Goal: Browse casually: Explore the website without a specific task or goal

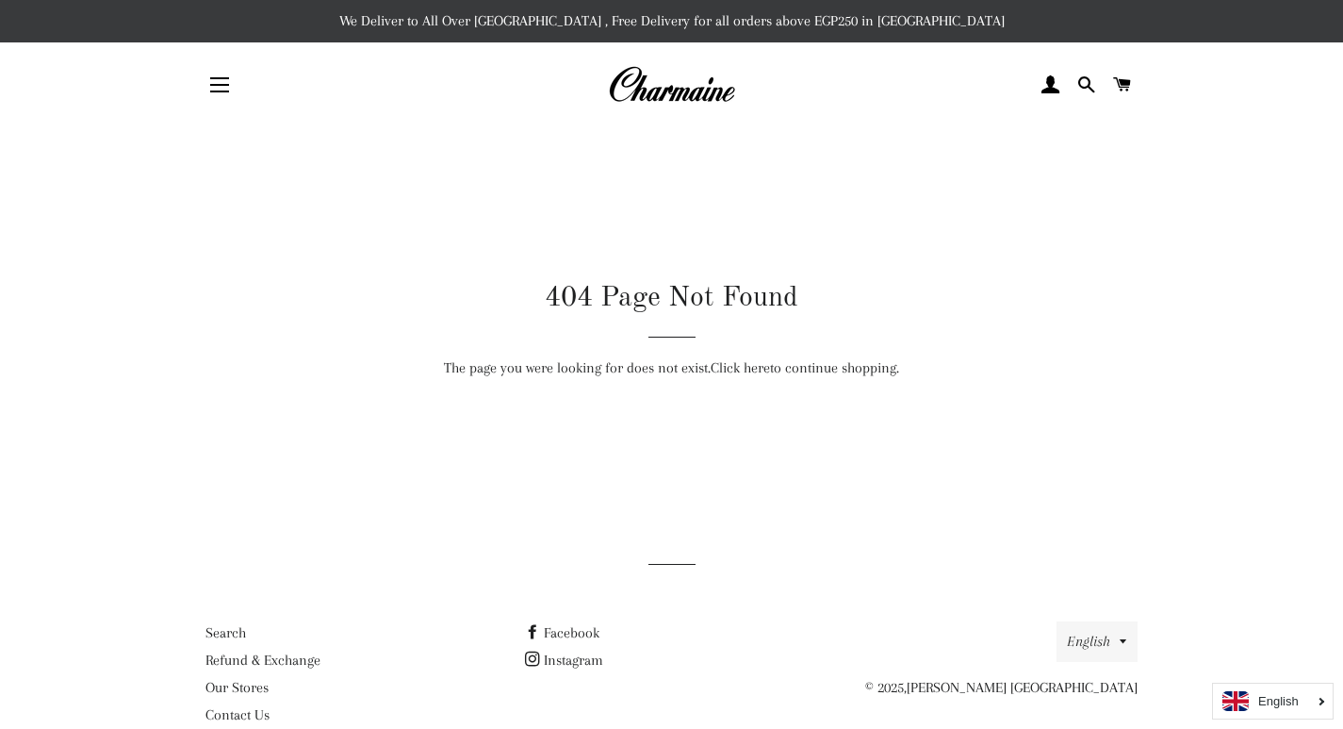
click at [737, 368] on link "Click here" at bounding box center [740, 367] width 59 height 17
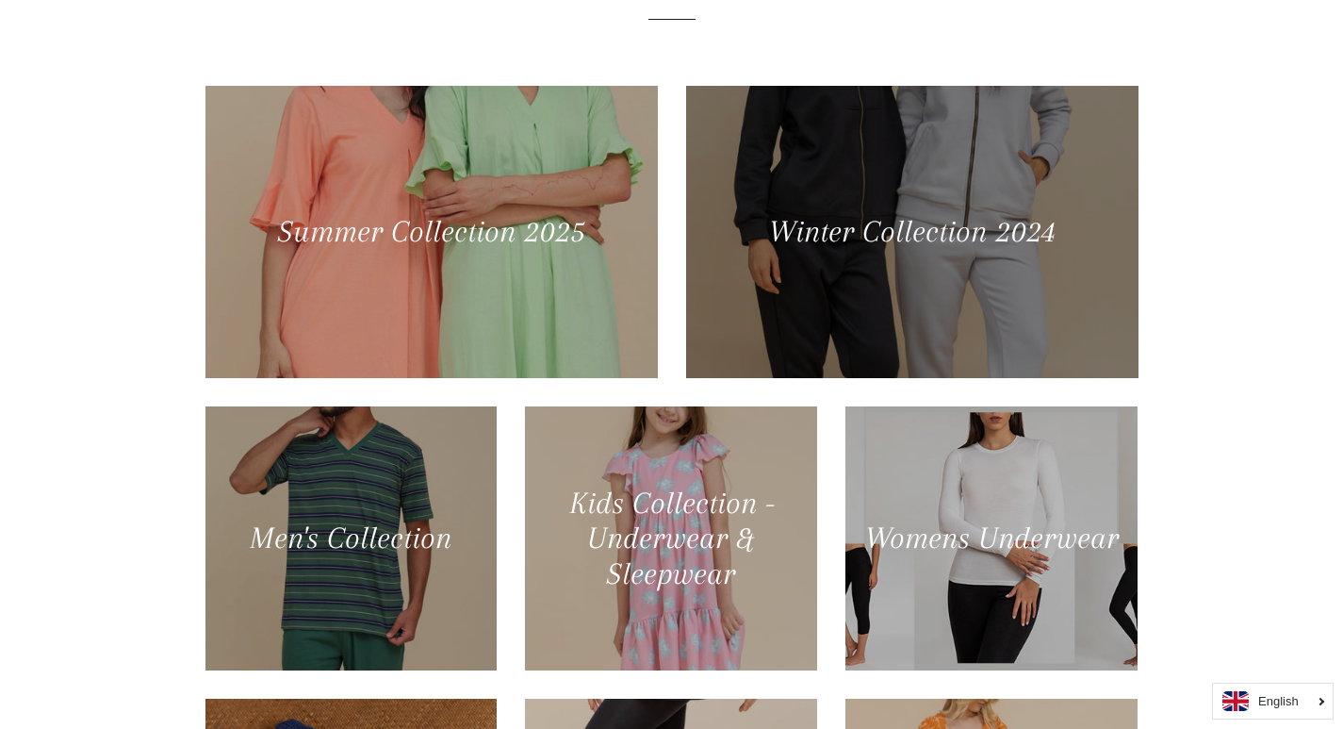
scroll to position [754, 0]
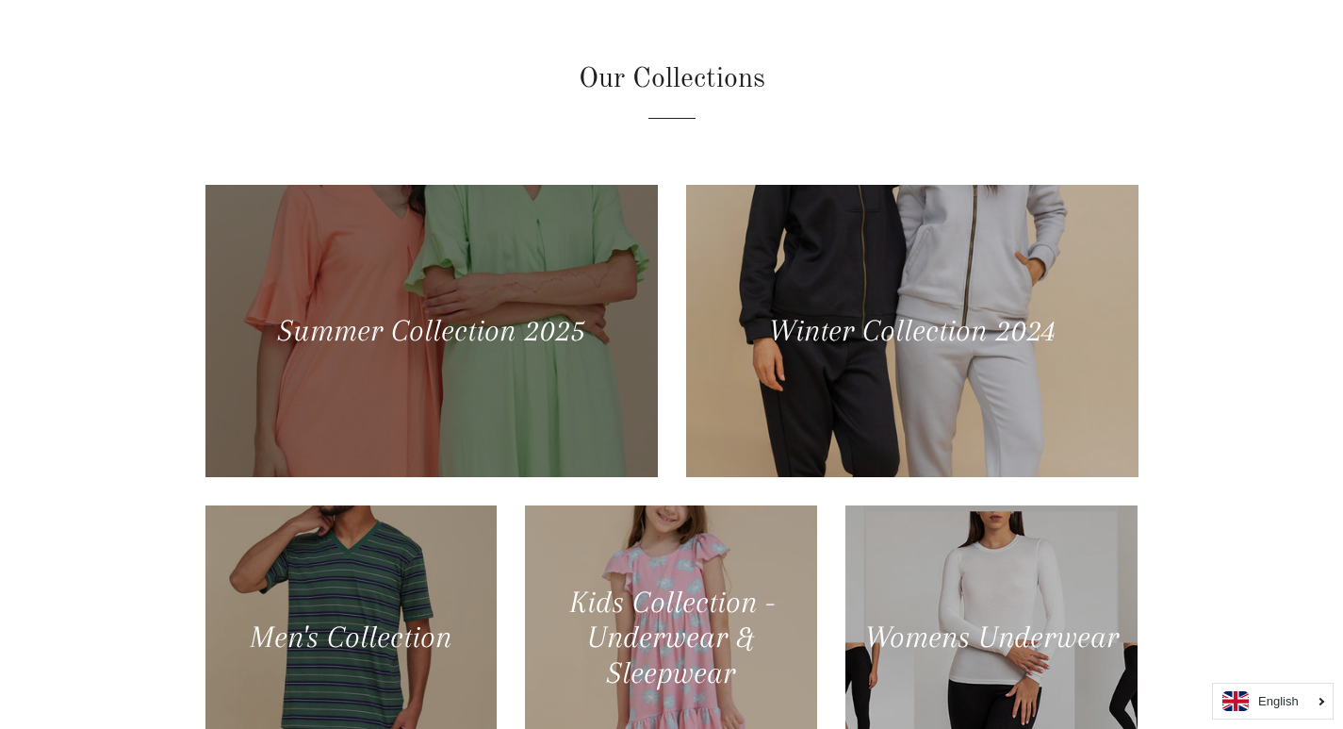
click at [452, 365] on div at bounding box center [431, 330] width 466 height 301
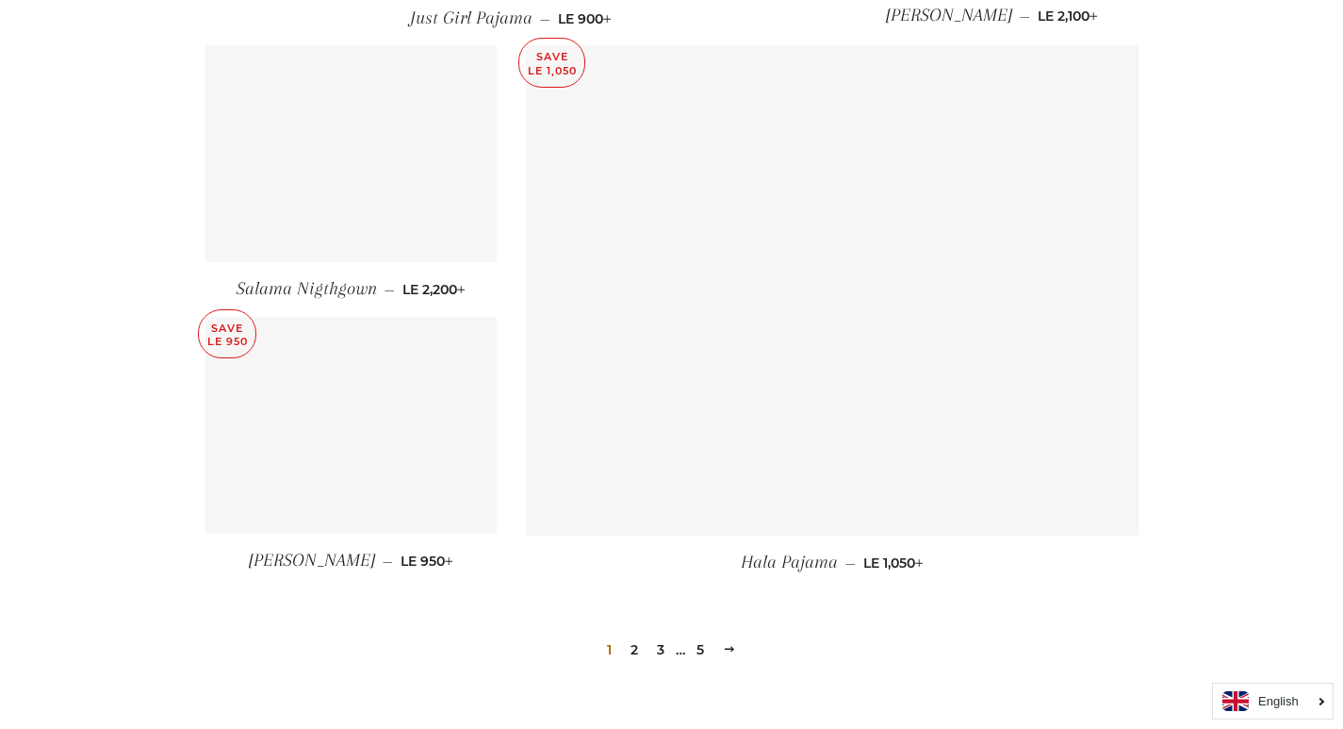
scroll to position [2545, 0]
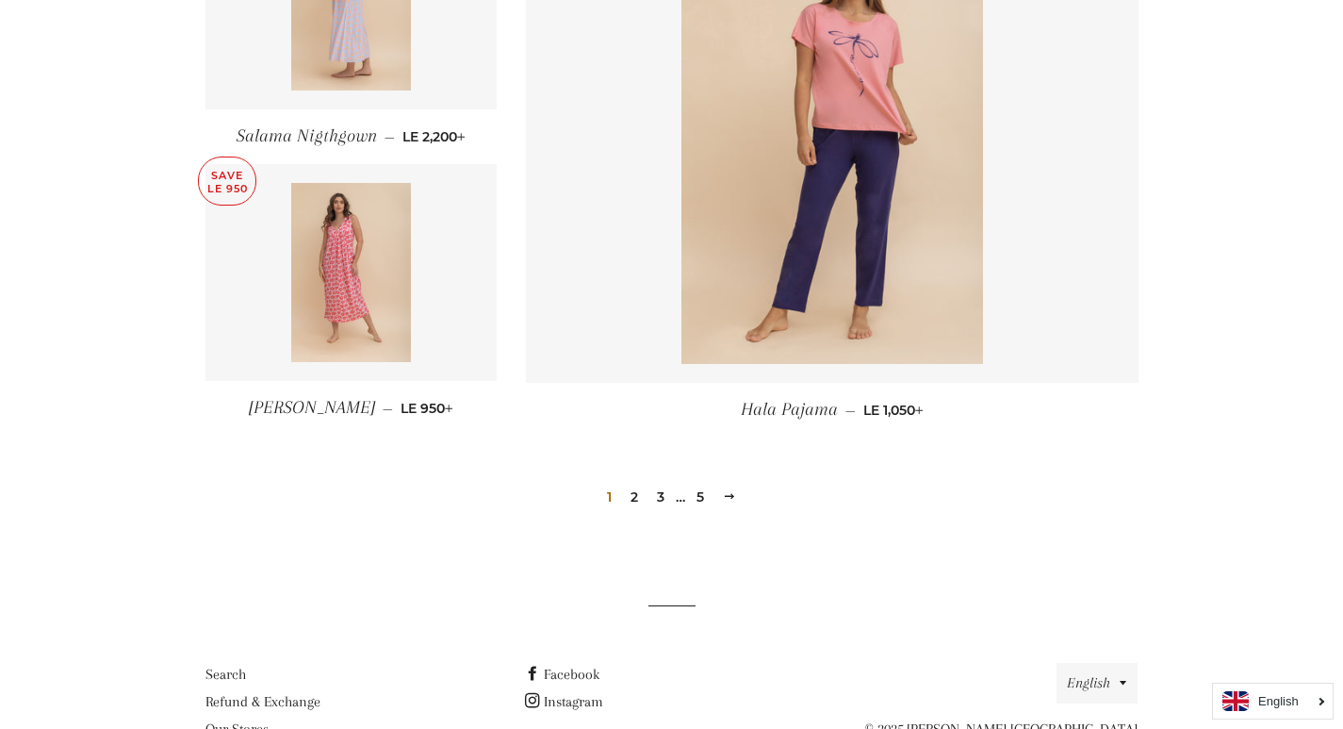
click at [641, 498] on link "2" at bounding box center [634, 497] width 23 height 28
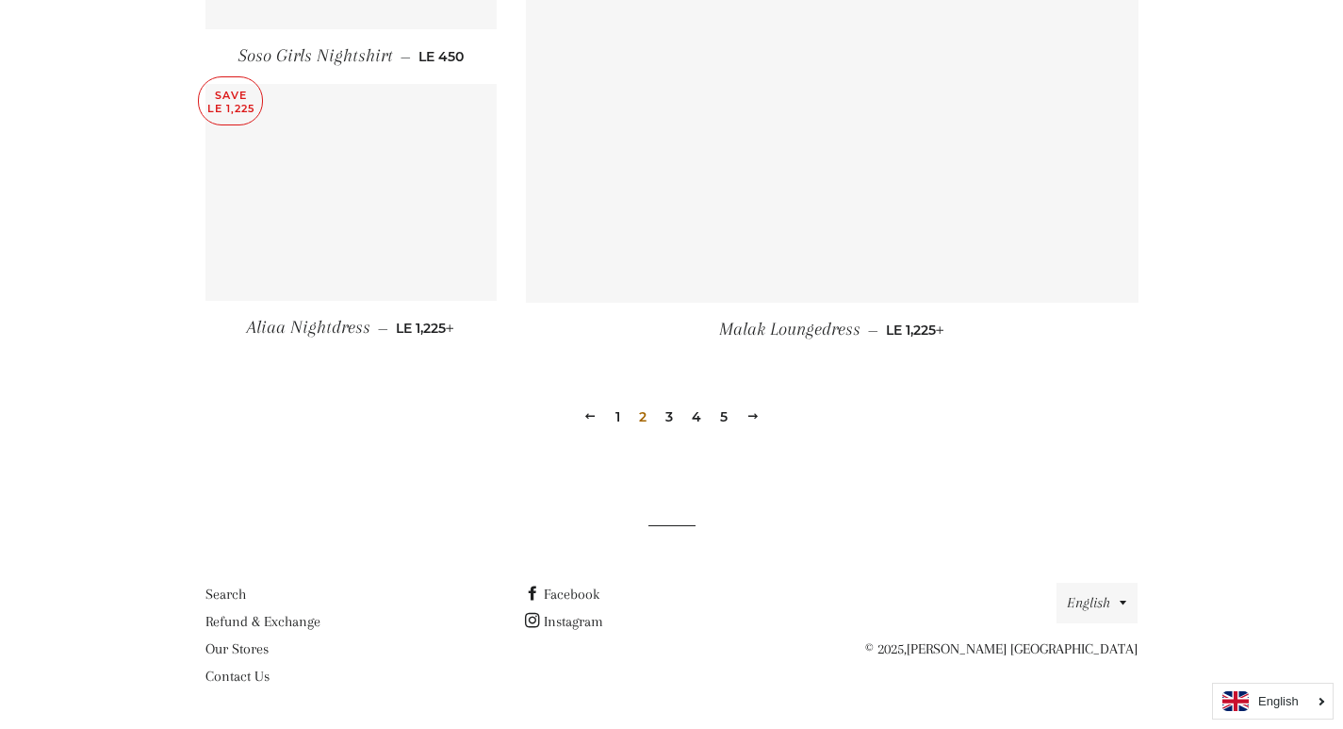
scroll to position [2627, 0]
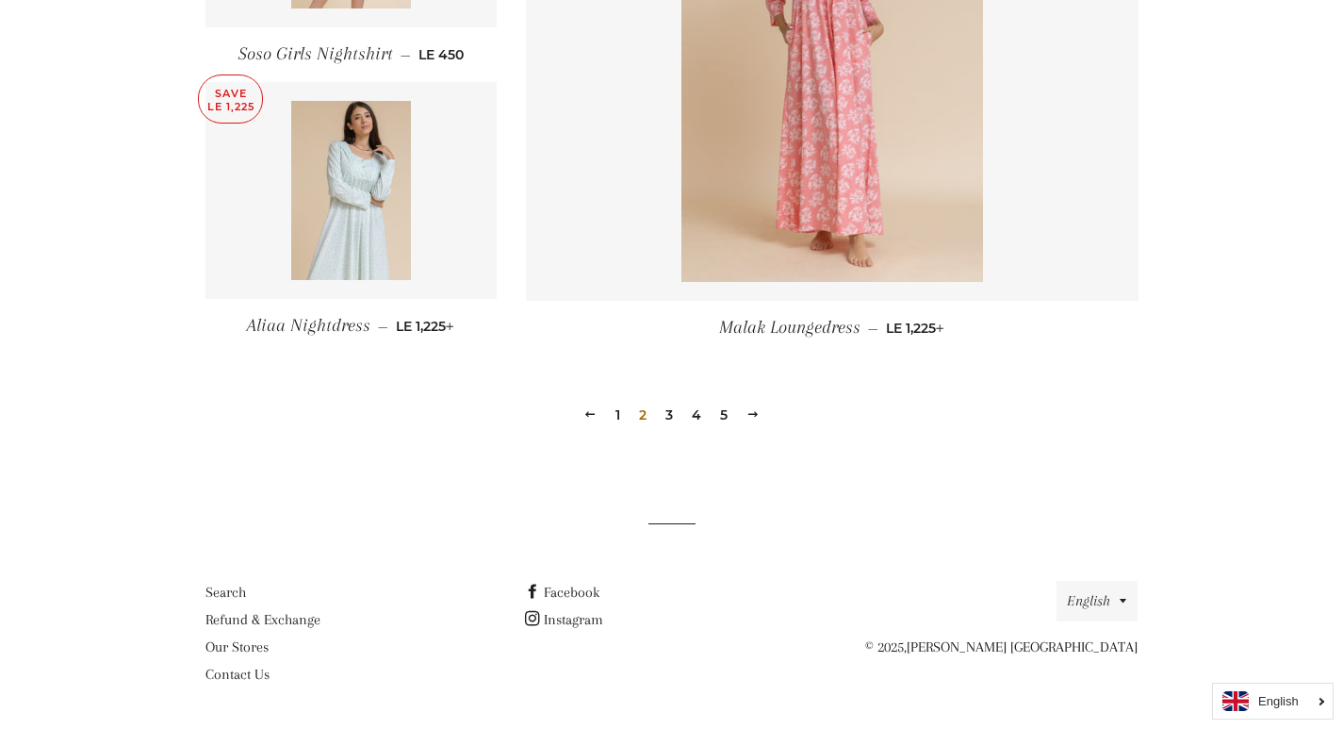
click at [675, 412] on link "3" at bounding box center [669, 415] width 23 height 28
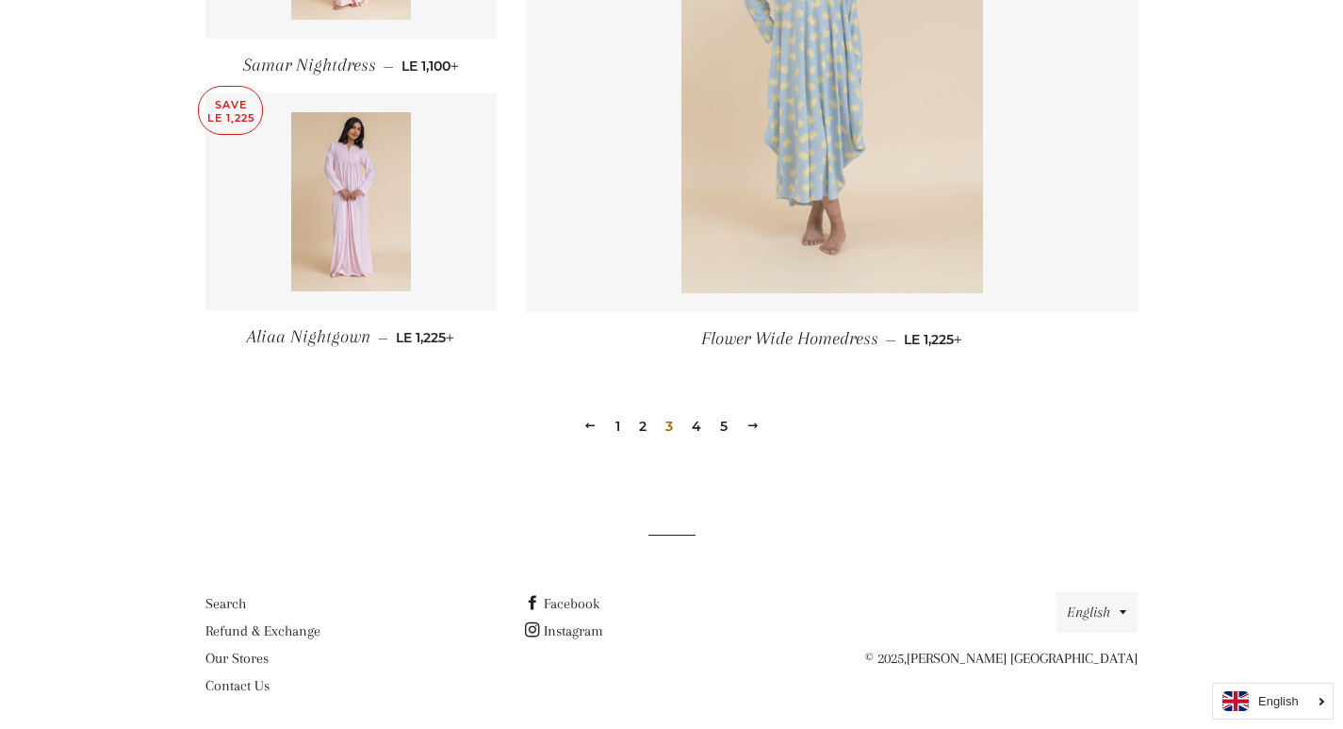
scroll to position [2627, 0]
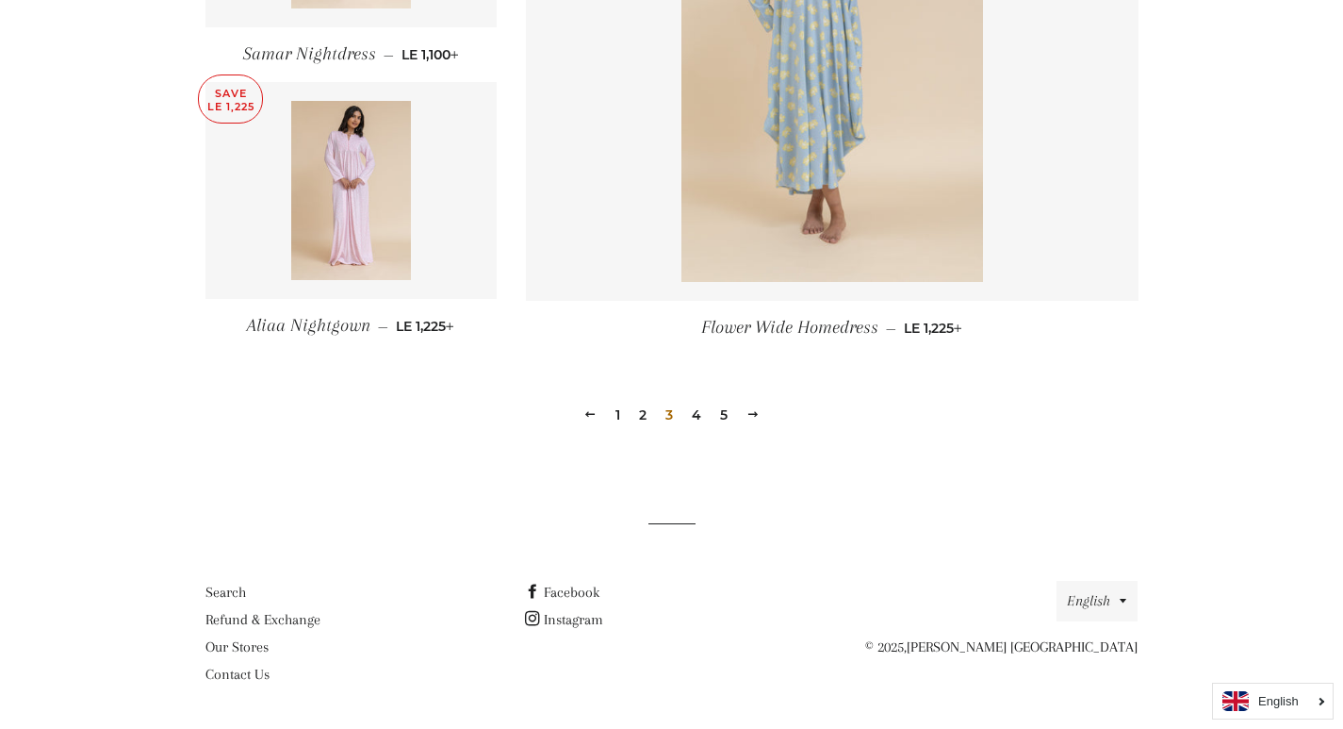
click at [698, 416] on link "4" at bounding box center [696, 415] width 25 height 28
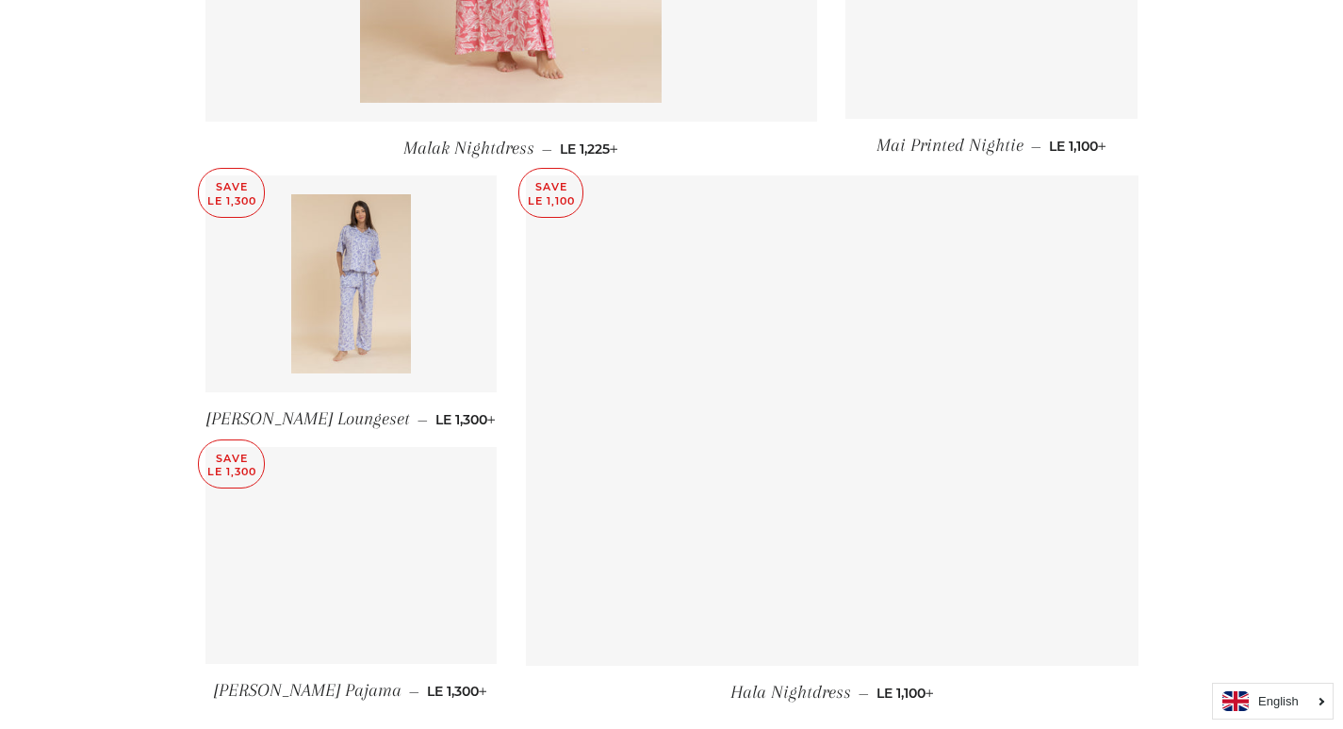
scroll to position [2627, 0]
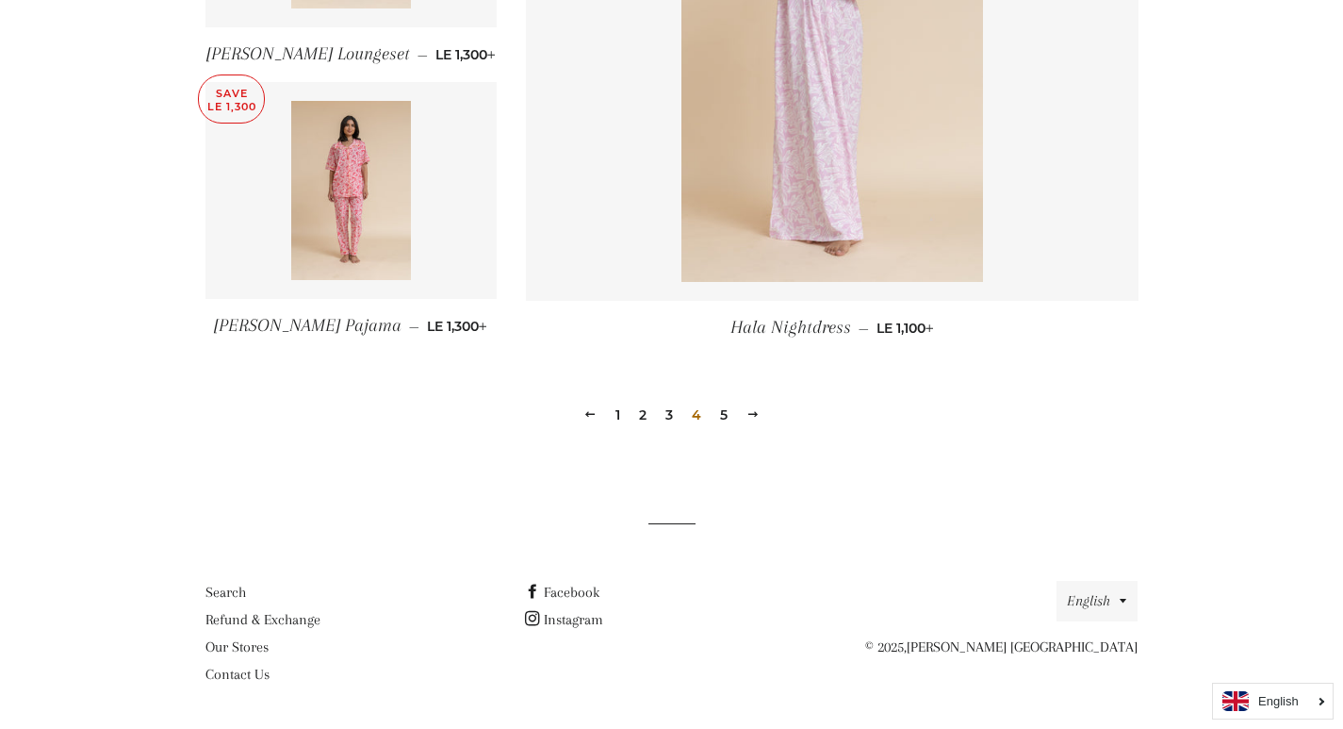
click at [719, 416] on link "5" at bounding box center [724, 415] width 23 height 28
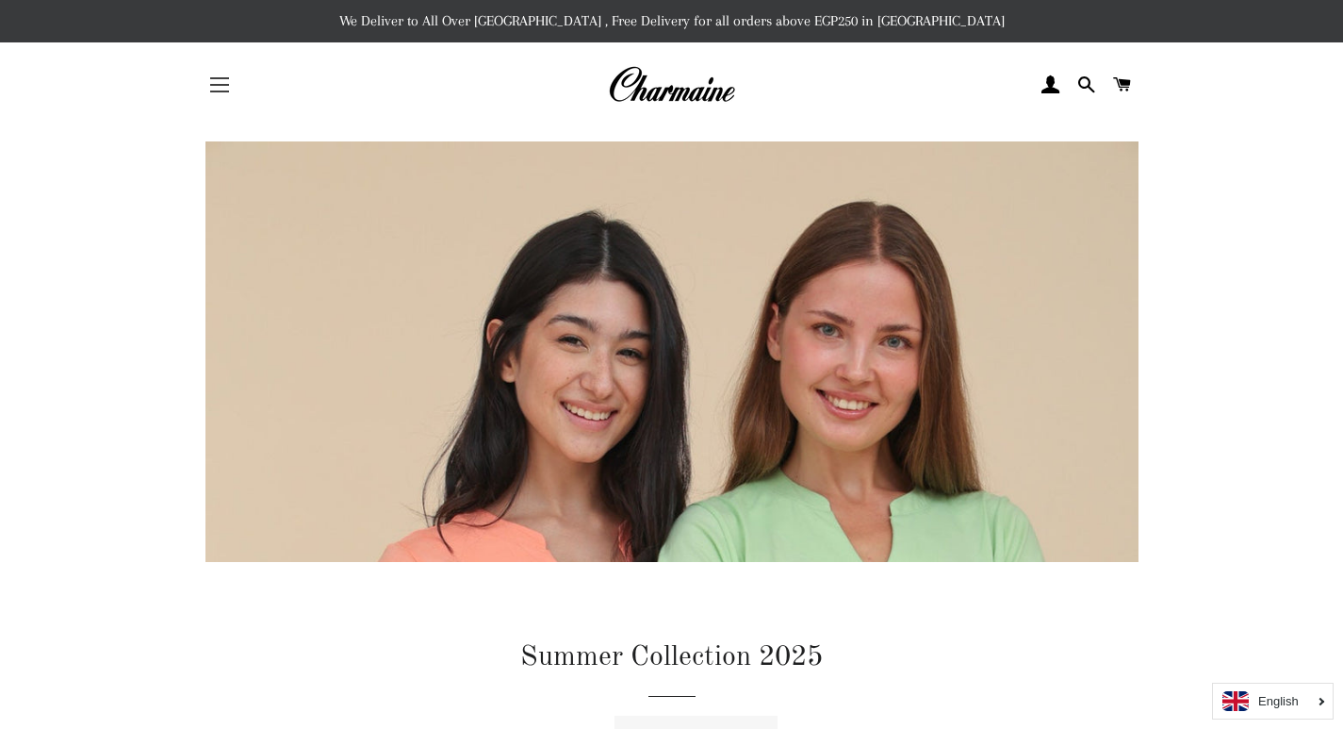
click at [225, 86] on span "button" at bounding box center [219, 85] width 19 height 2
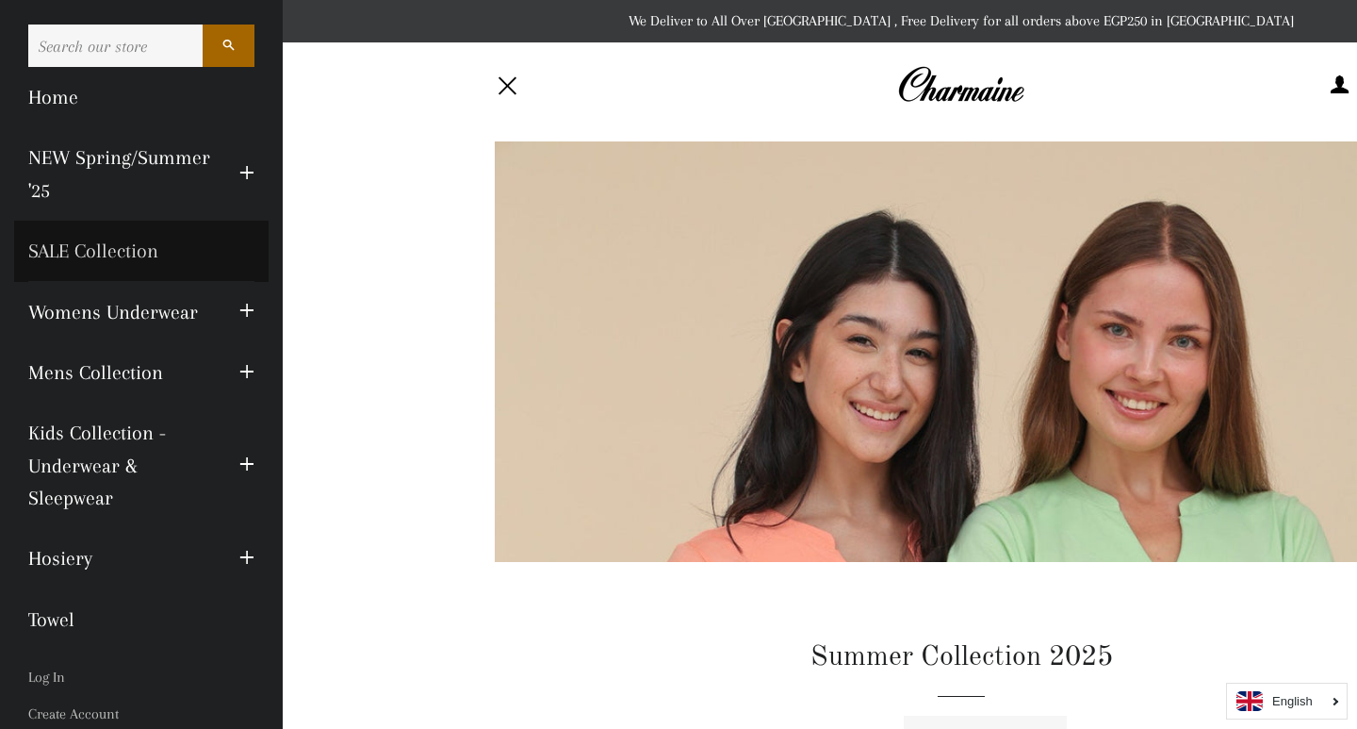
click at [151, 255] on link "SALE Collection" at bounding box center [141, 251] width 254 height 60
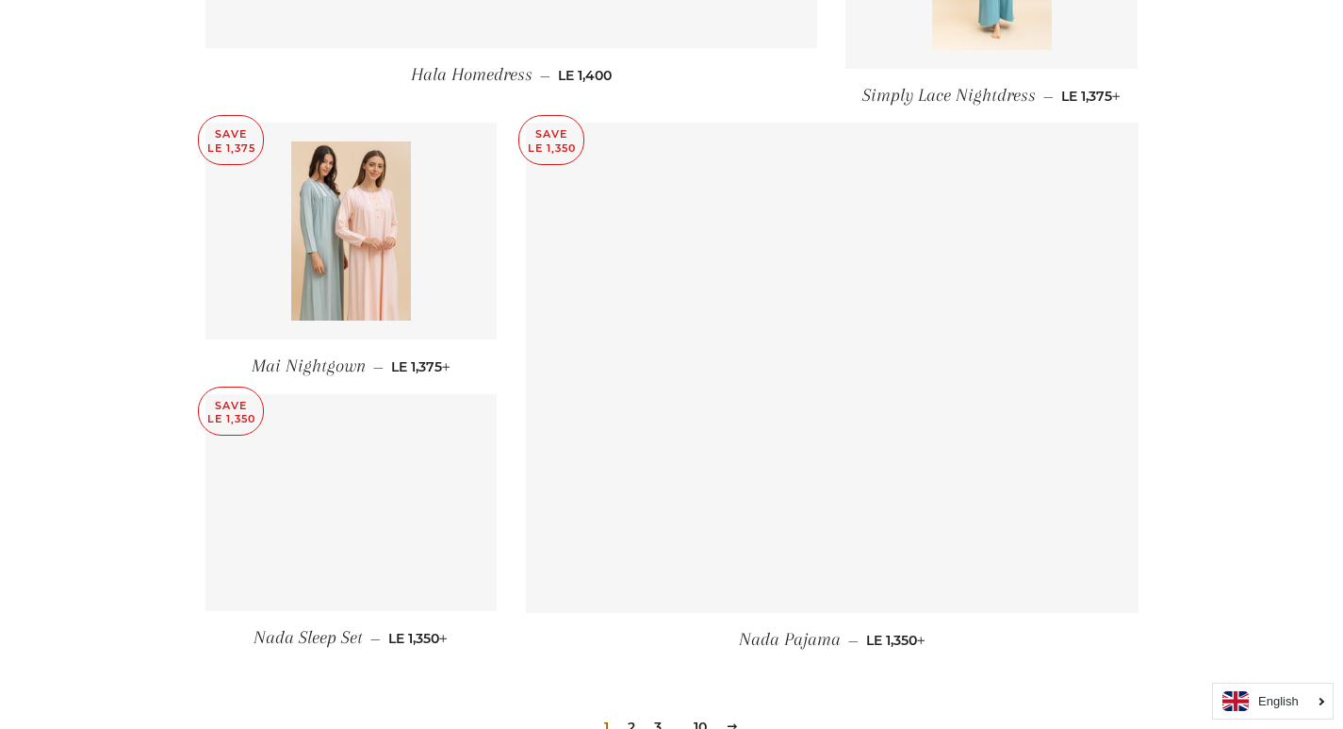
scroll to position [2545, 0]
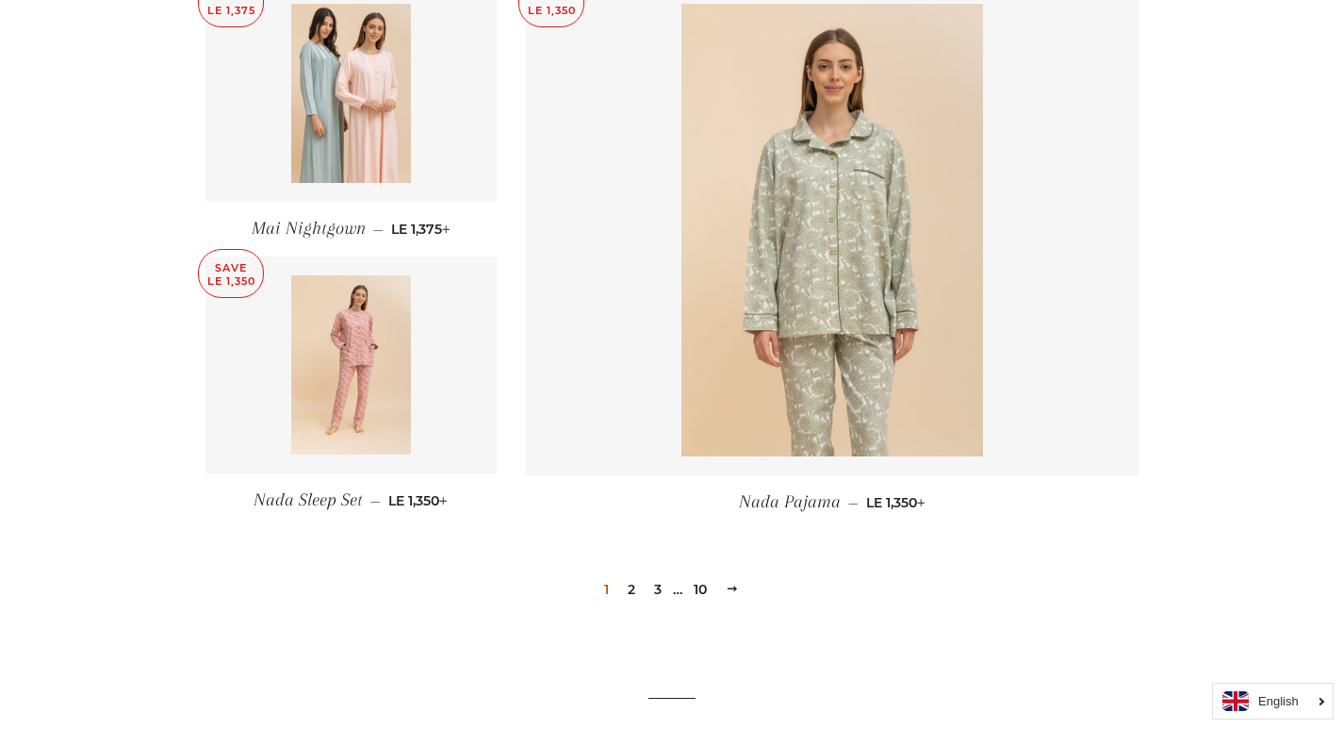
click at [630, 575] on link "2" at bounding box center [631, 589] width 23 height 28
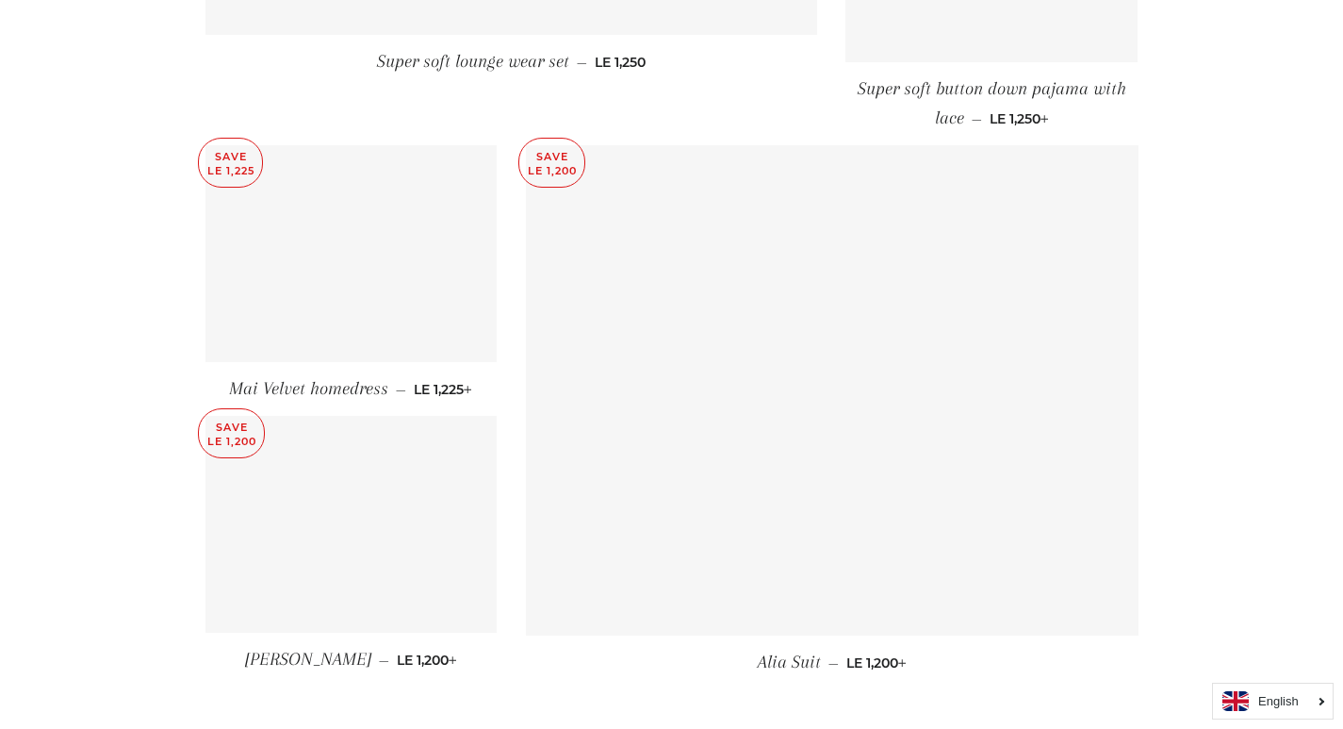
scroll to position [2639, 0]
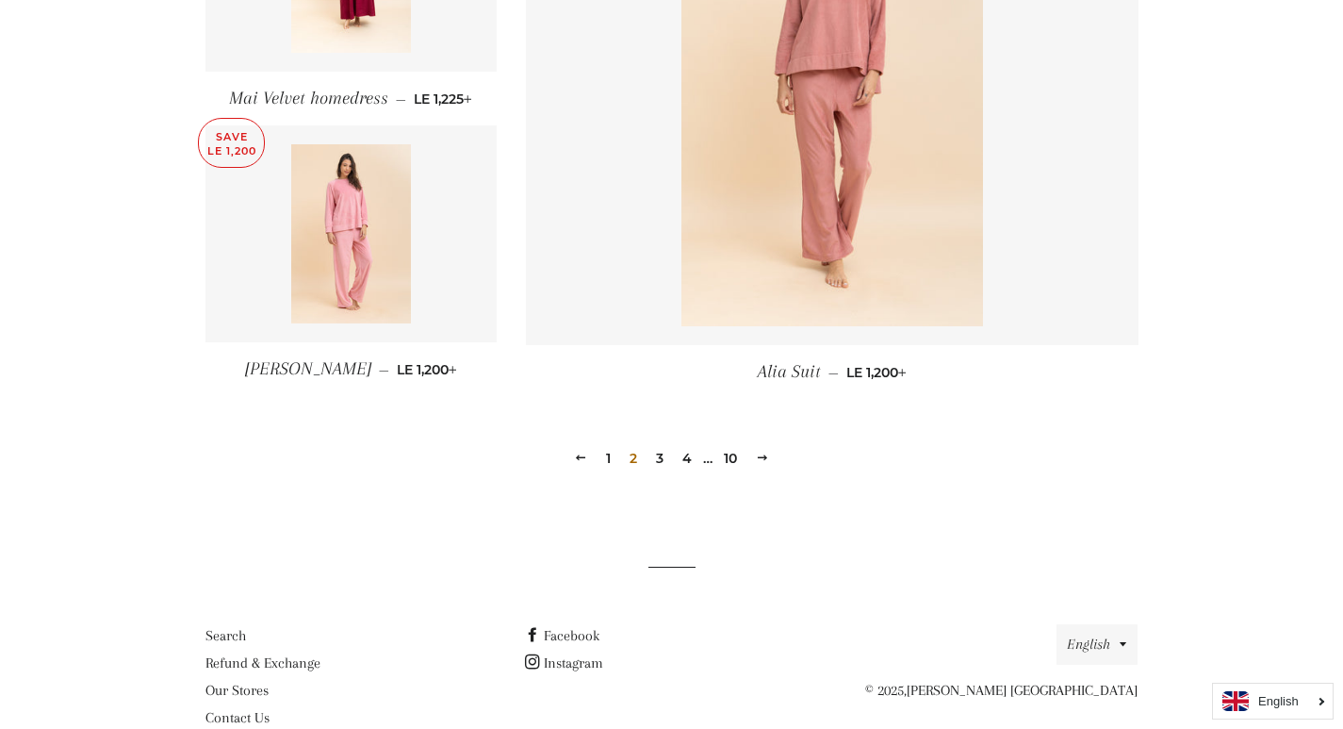
click at [658, 461] on link "3" at bounding box center [659, 458] width 23 height 28
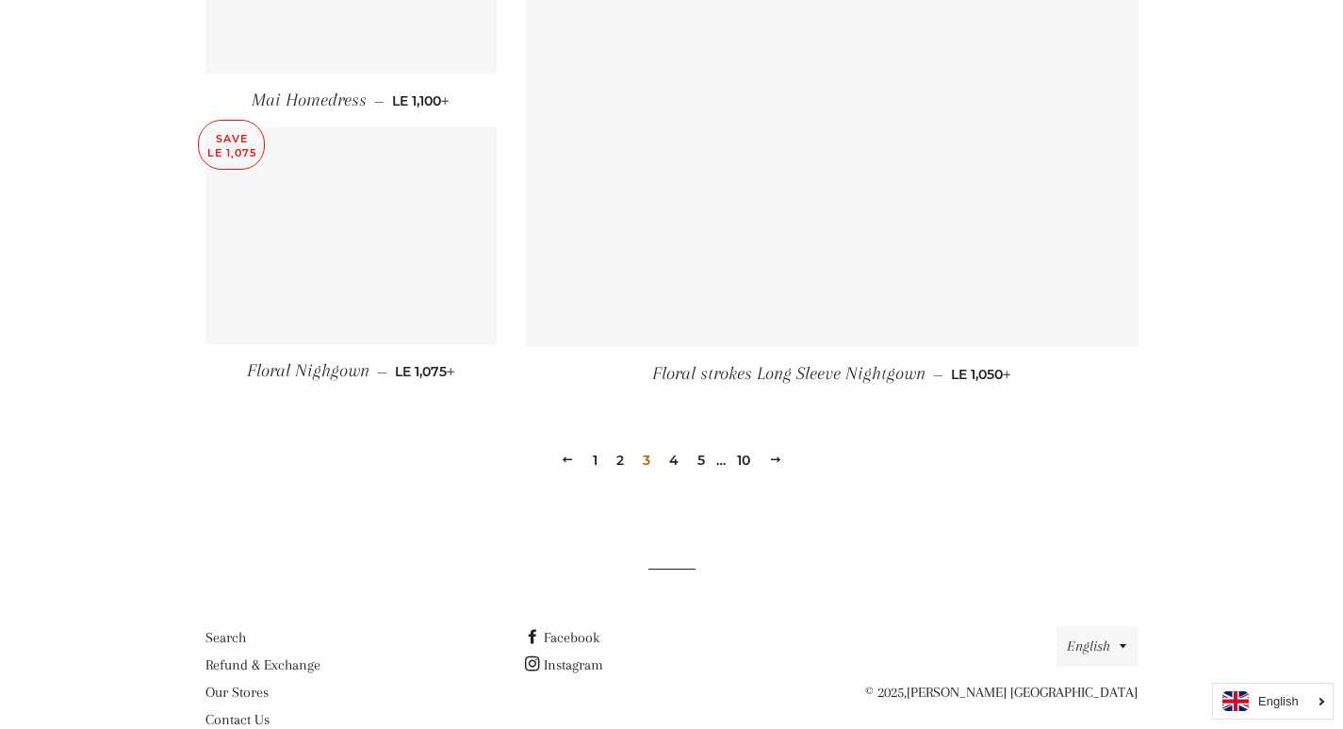
scroll to position [2692, 0]
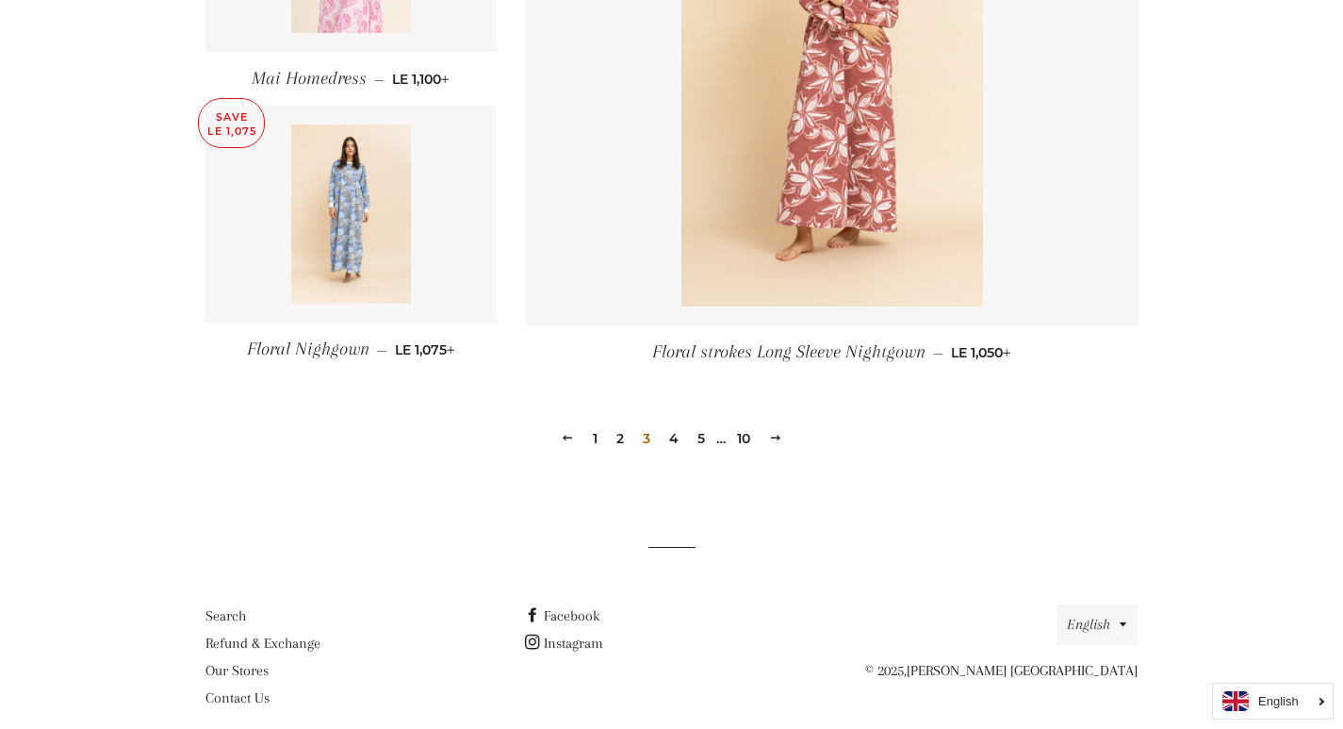
click at [680, 424] on link "4" at bounding box center [674, 438] width 25 height 28
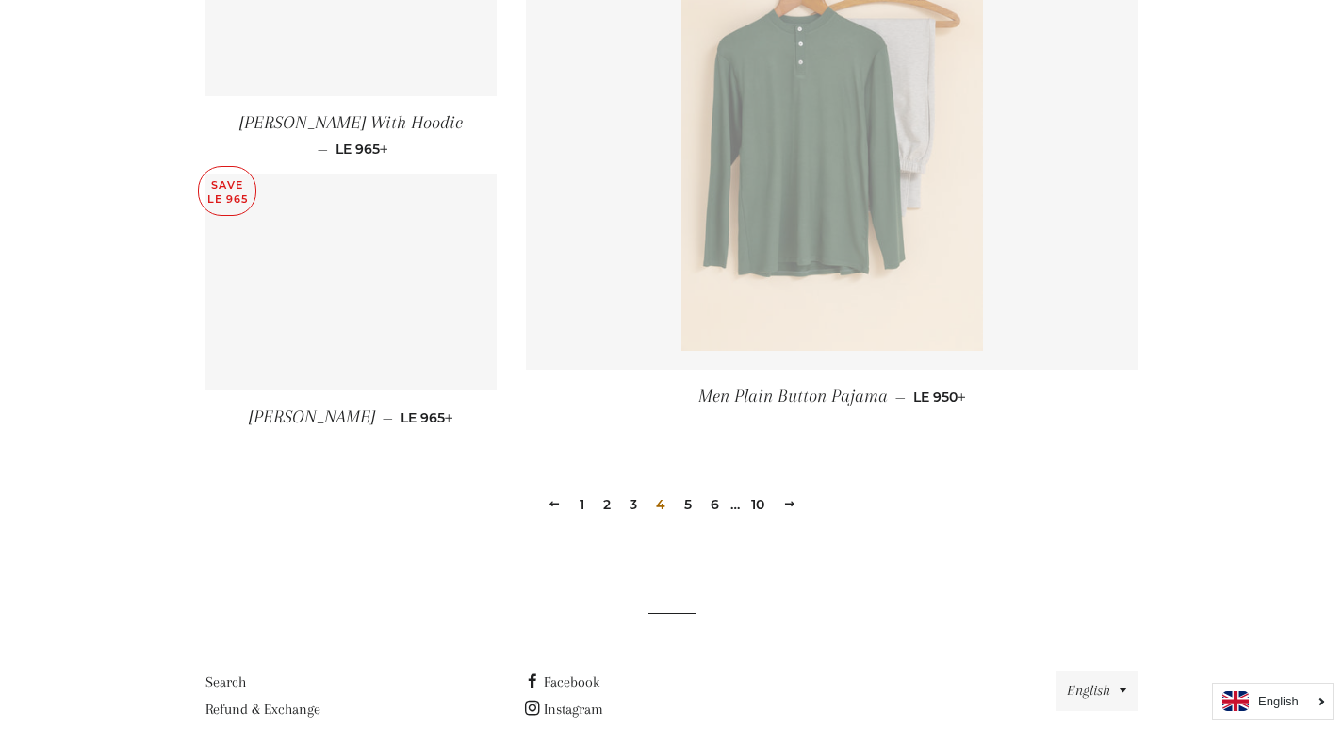
scroll to position [2639, 0]
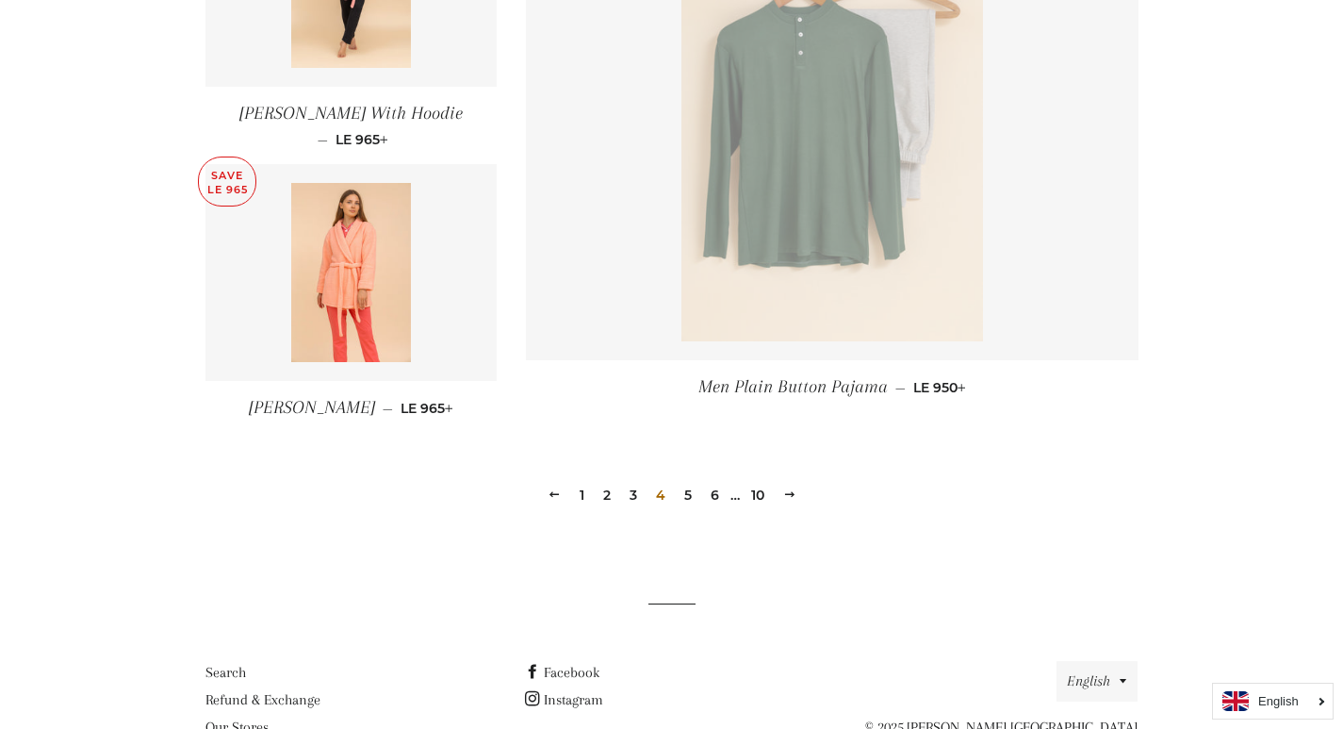
click at [691, 490] on link "5" at bounding box center [688, 495] width 23 height 28
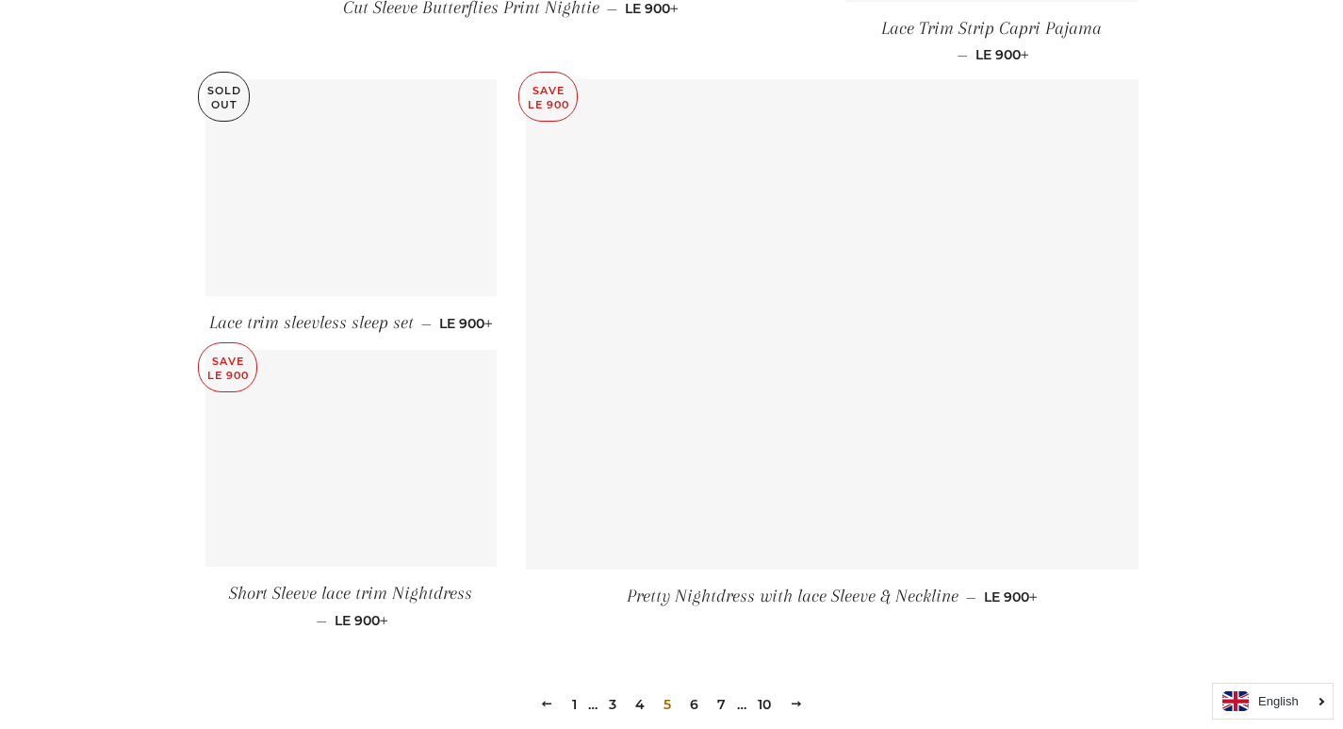
scroll to position [2639, 0]
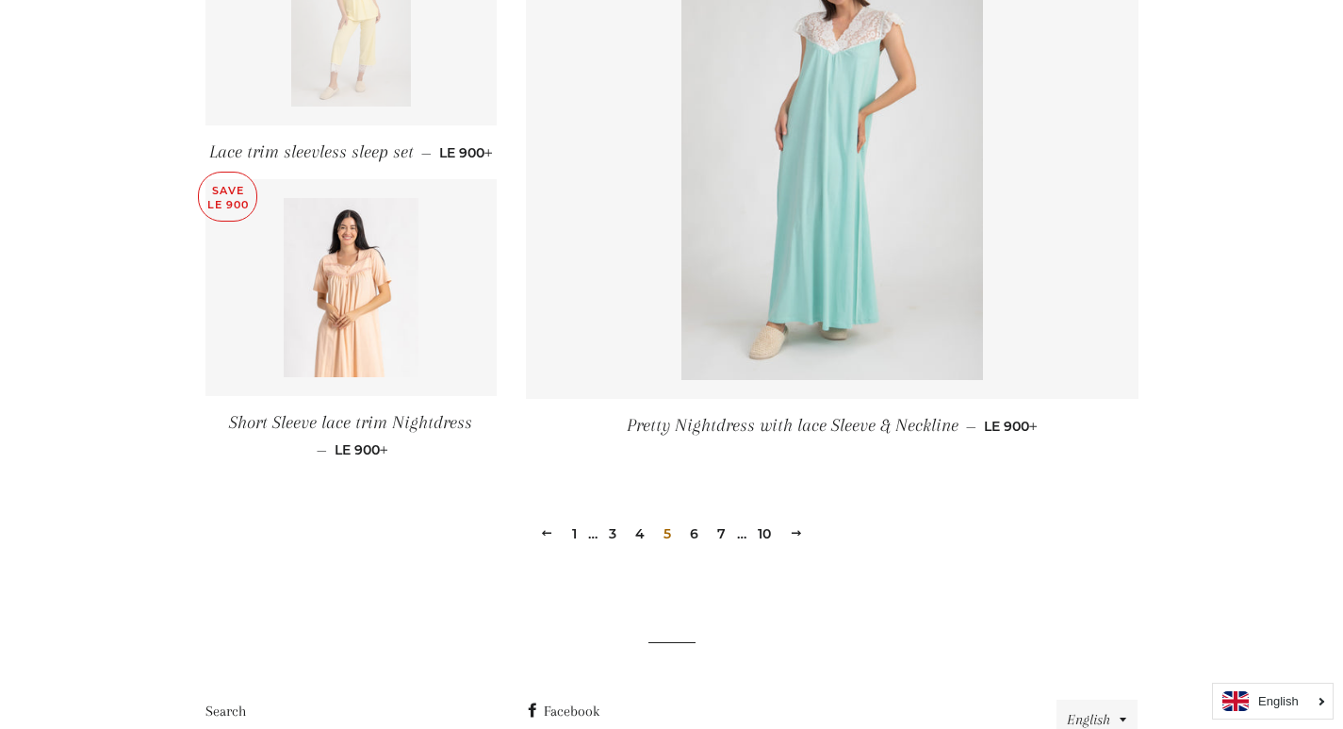
click at [694, 537] on link "6" at bounding box center [694, 533] width 24 height 28
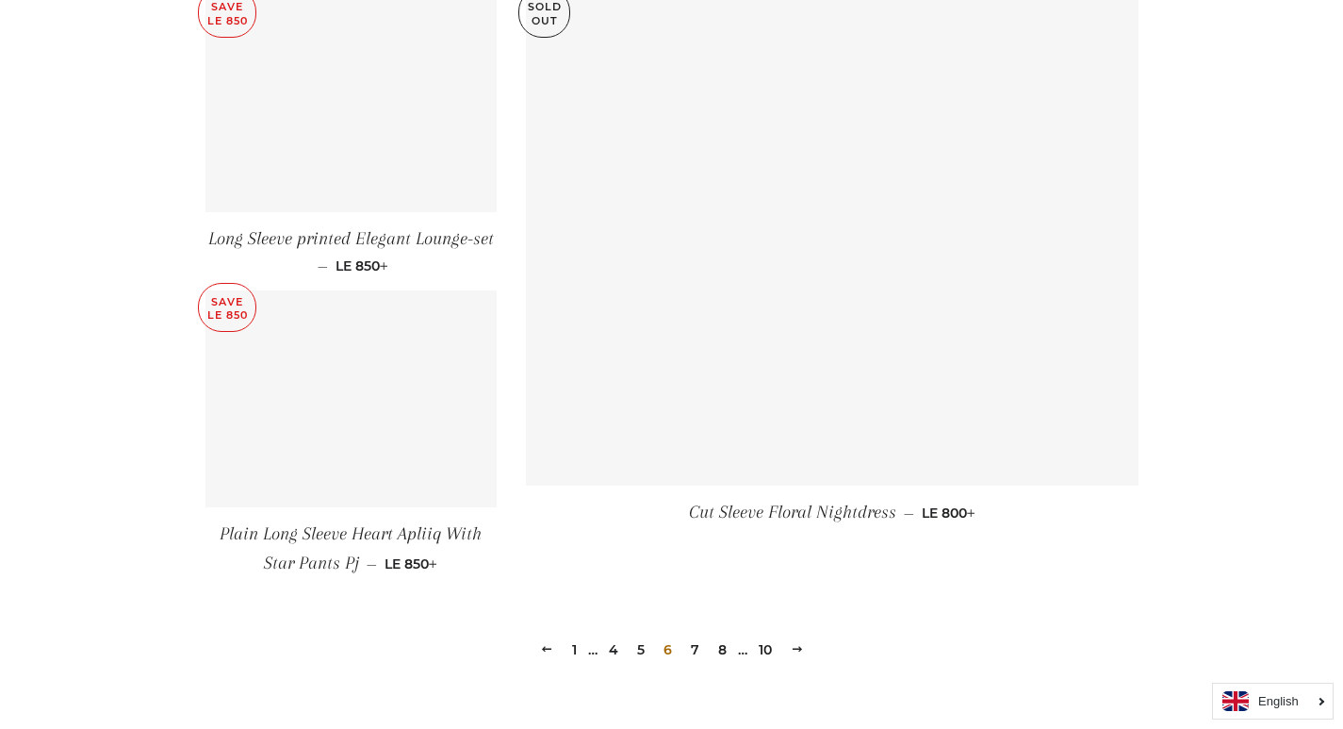
scroll to position [2545, 0]
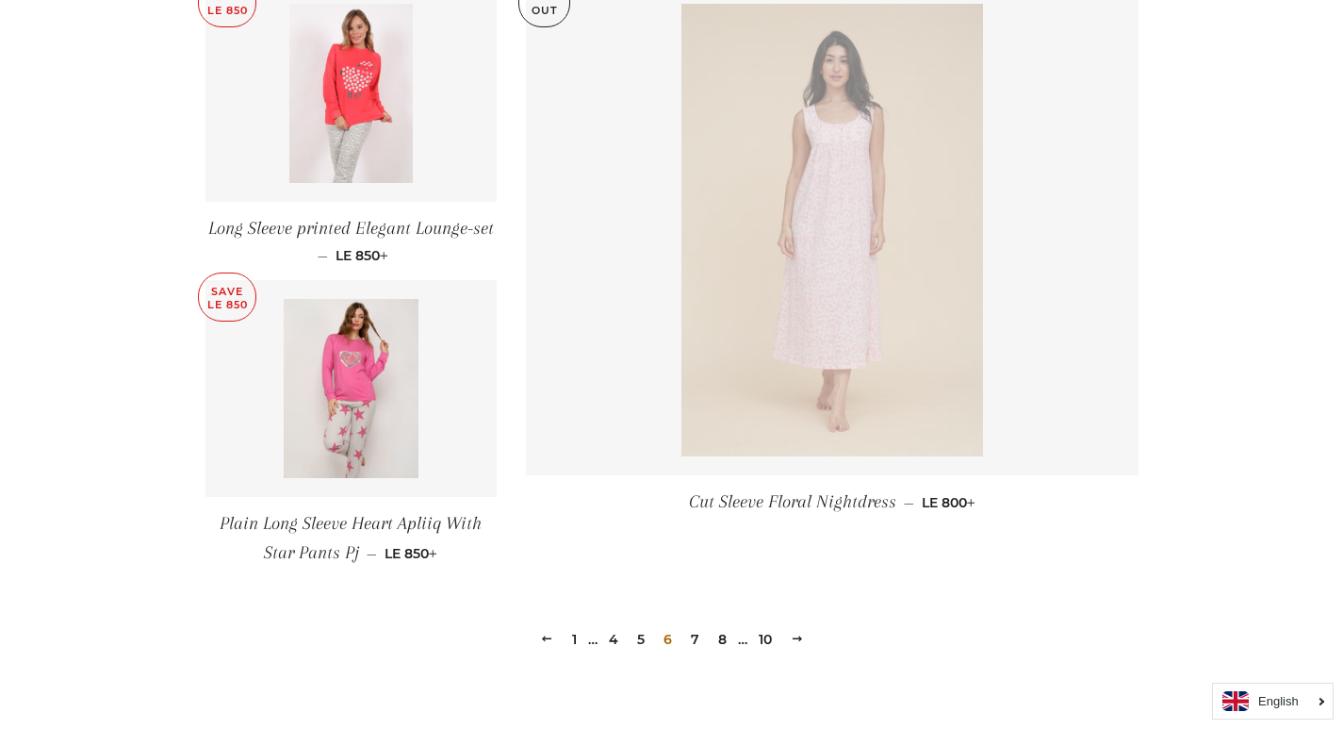
click at [691, 639] on link "7" at bounding box center [695, 639] width 24 height 28
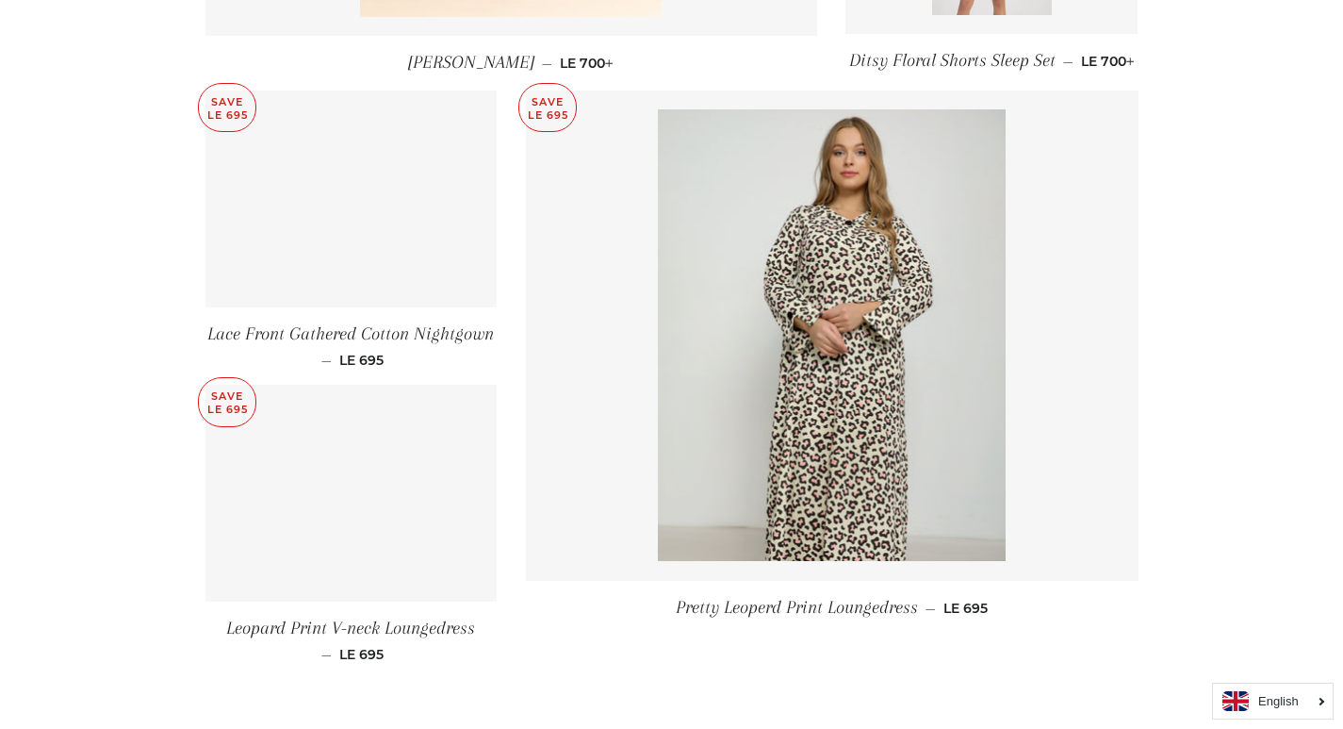
scroll to position [2639, 0]
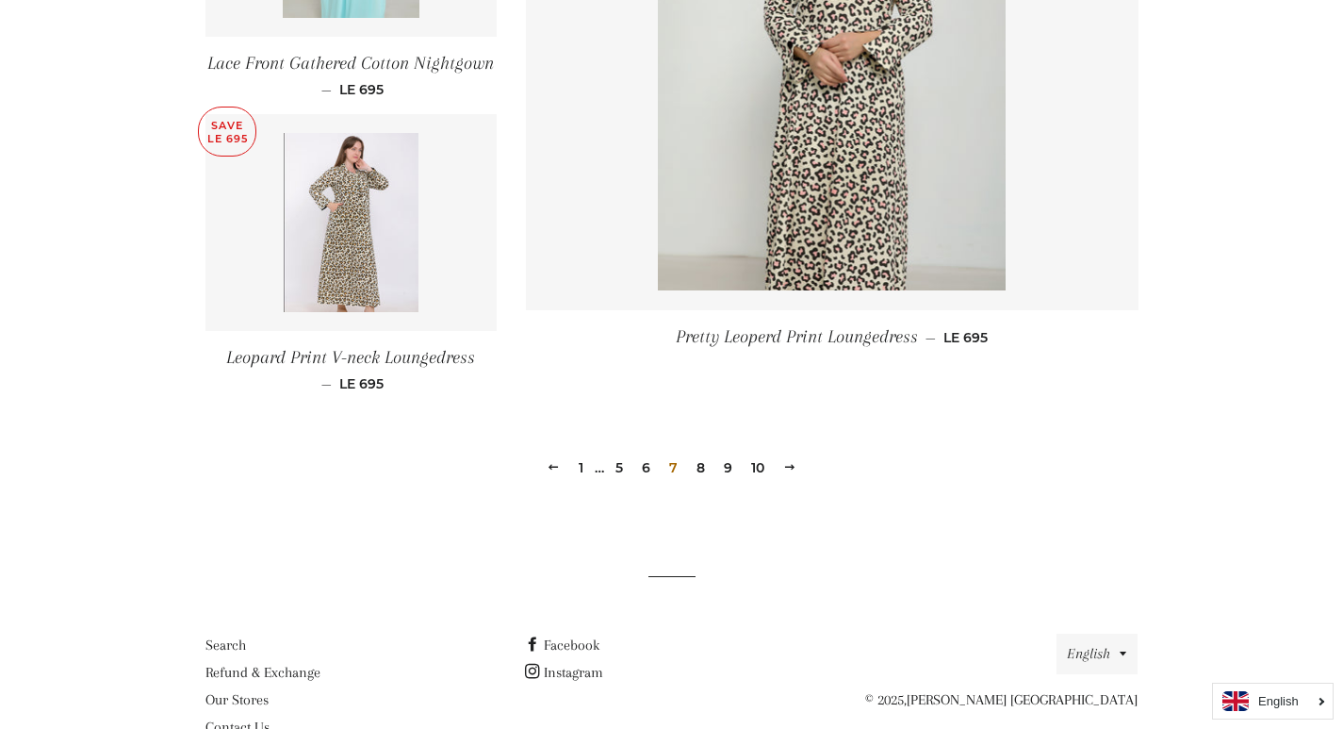
click at [700, 471] on link "8" at bounding box center [701, 467] width 24 height 28
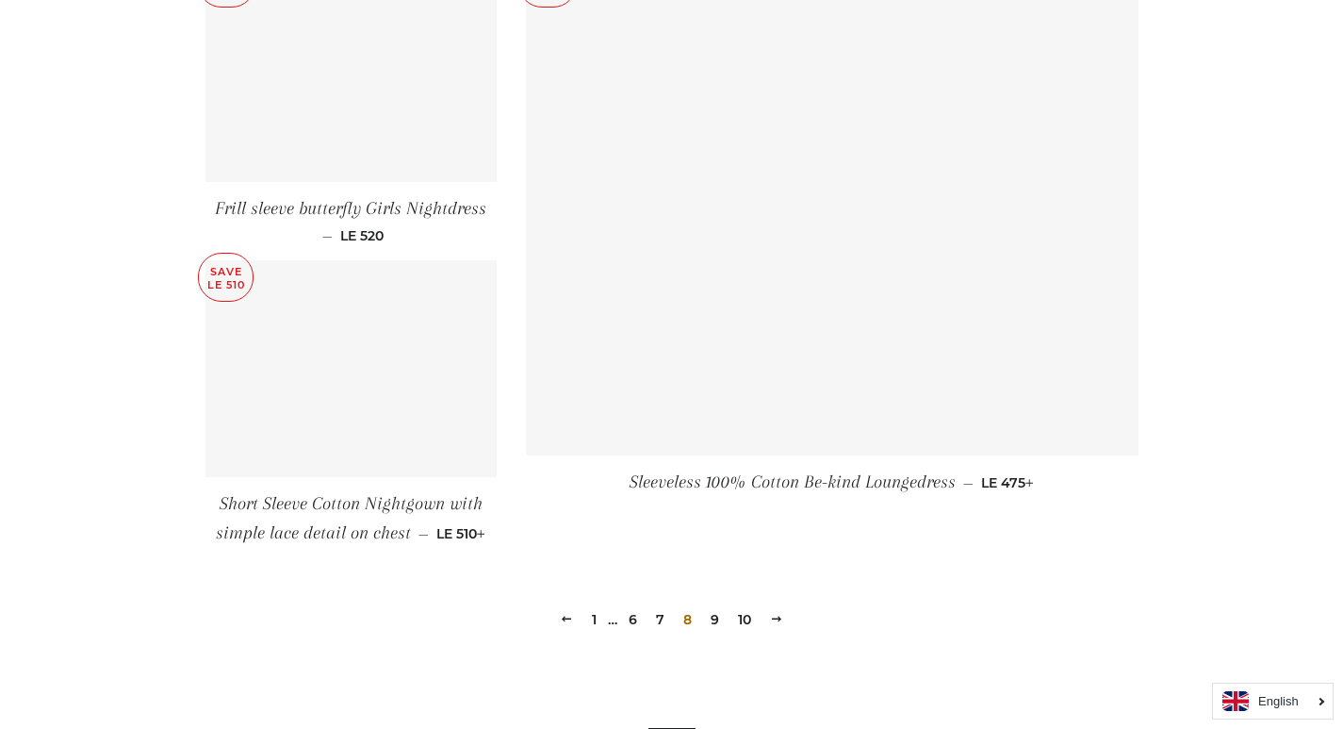
scroll to position [2545, 0]
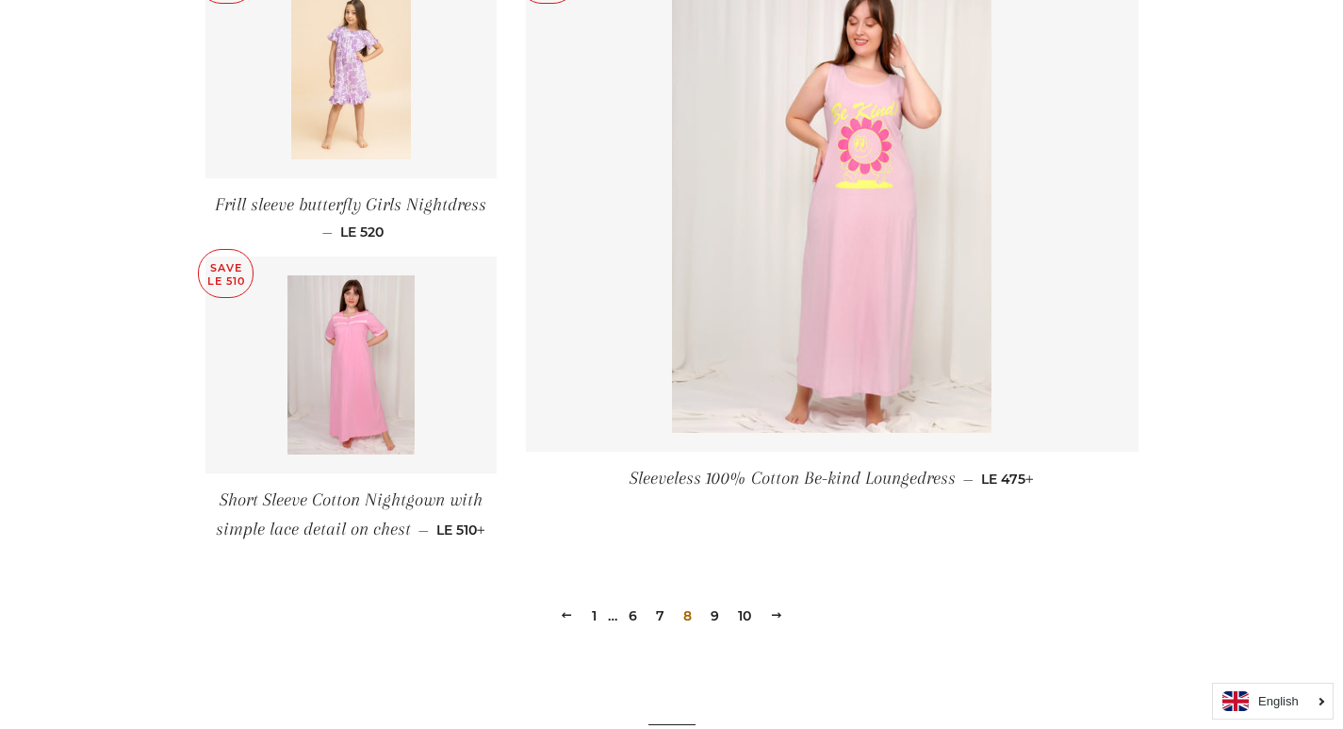
click at [715, 616] on link "9" at bounding box center [715, 615] width 24 height 28
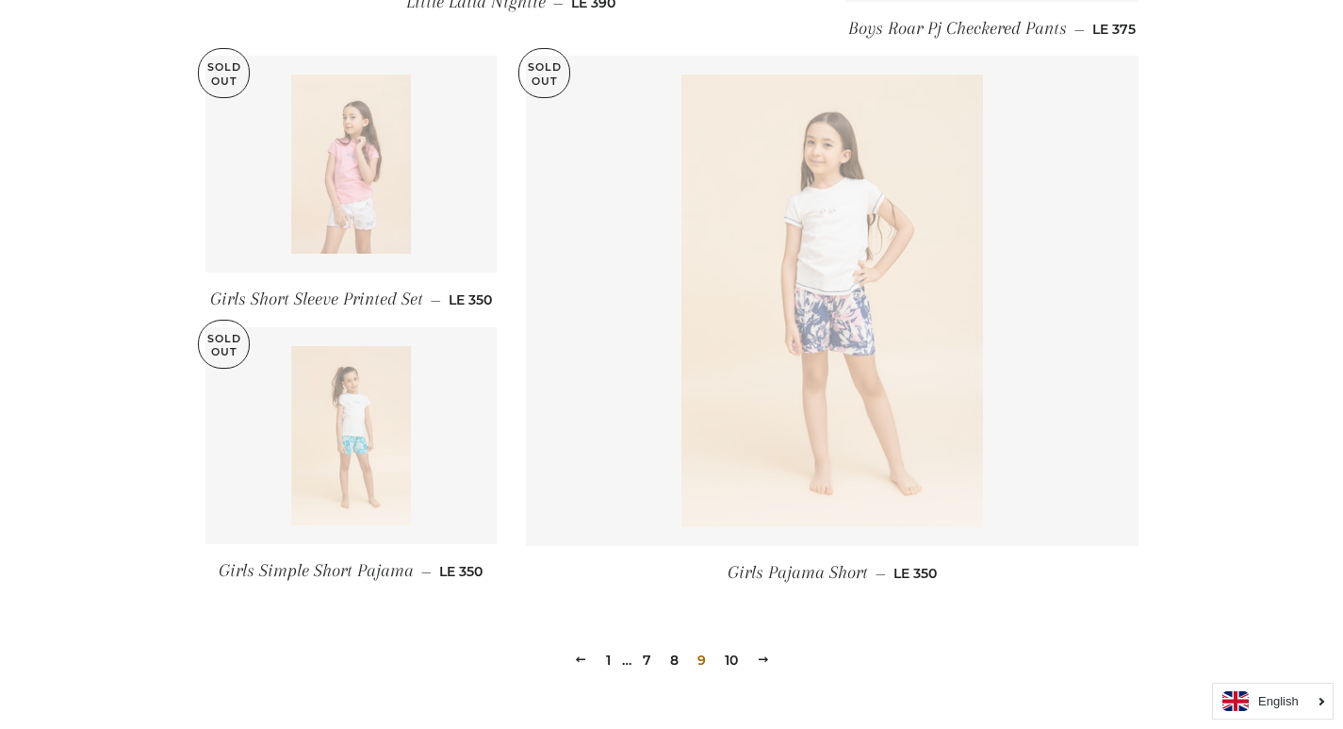
scroll to position [2545, 0]
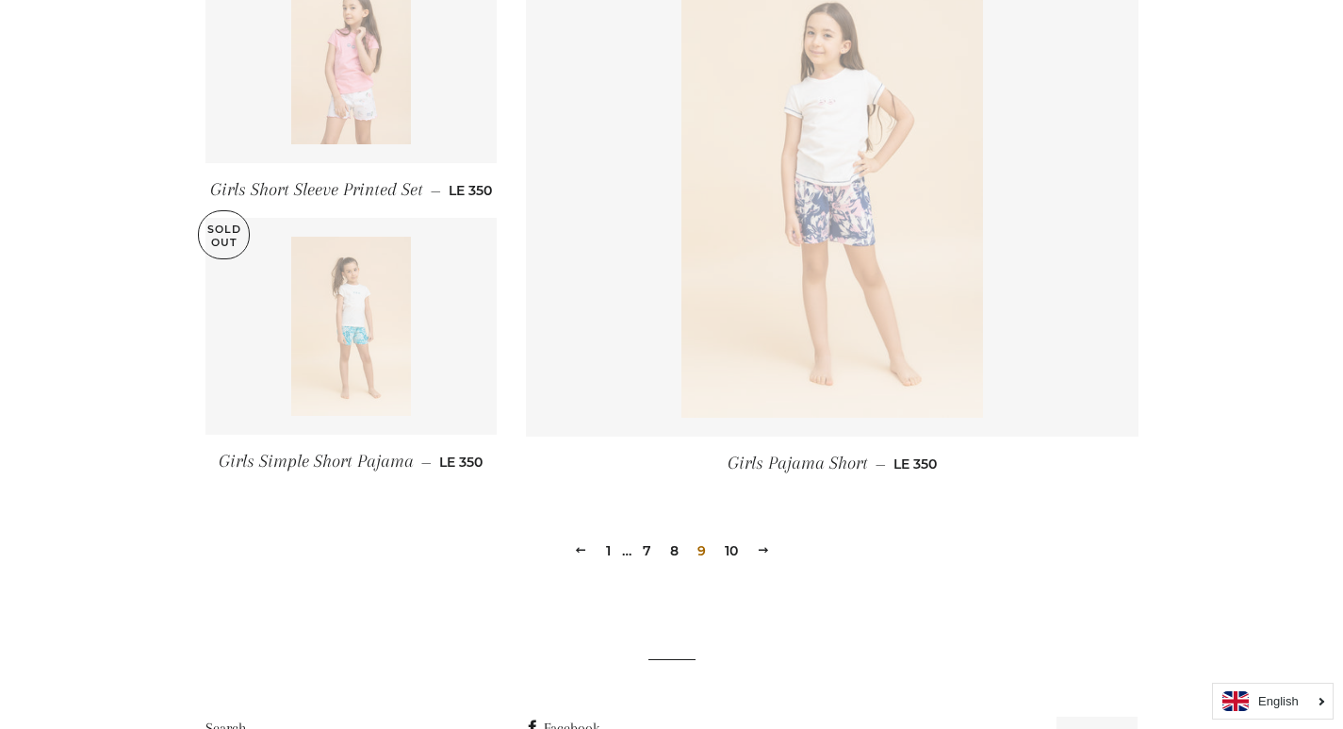
click at [722, 546] on link "10" at bounding box center [731, 550] width 28 height 28
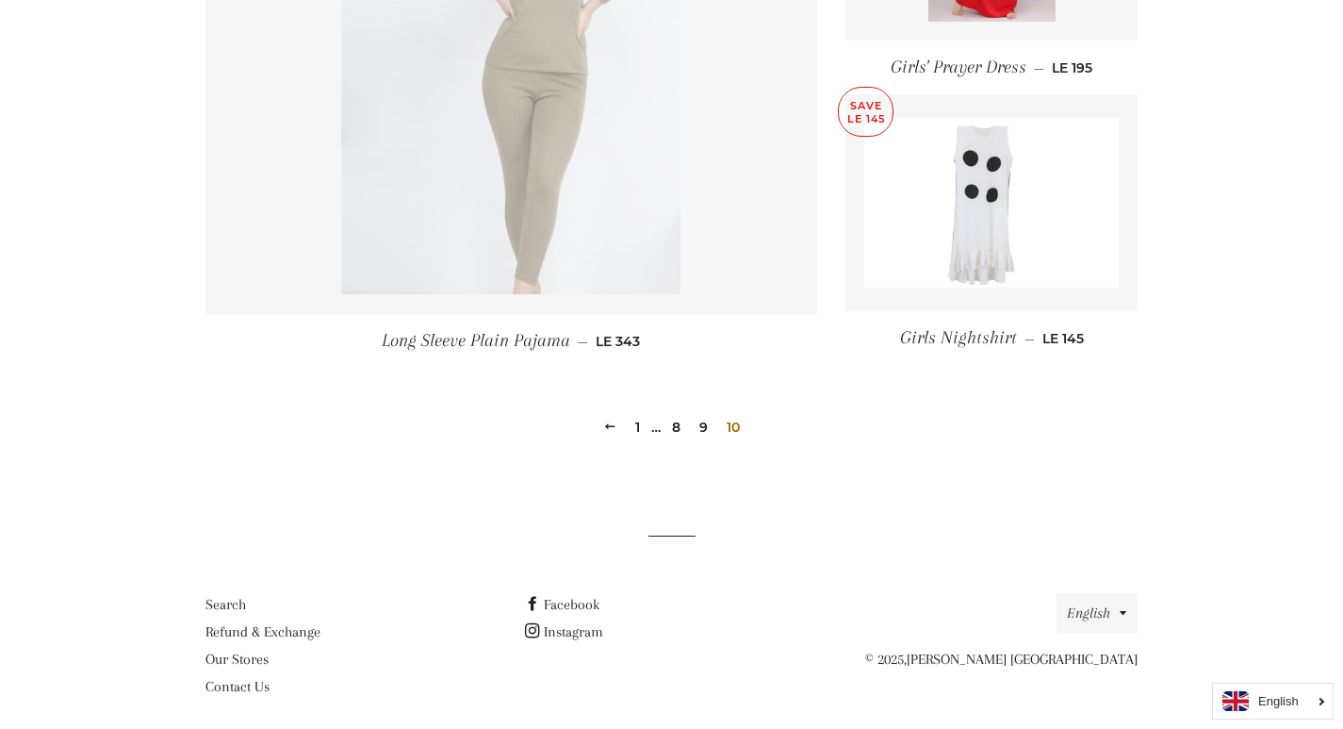
scroll to position [994, 0]
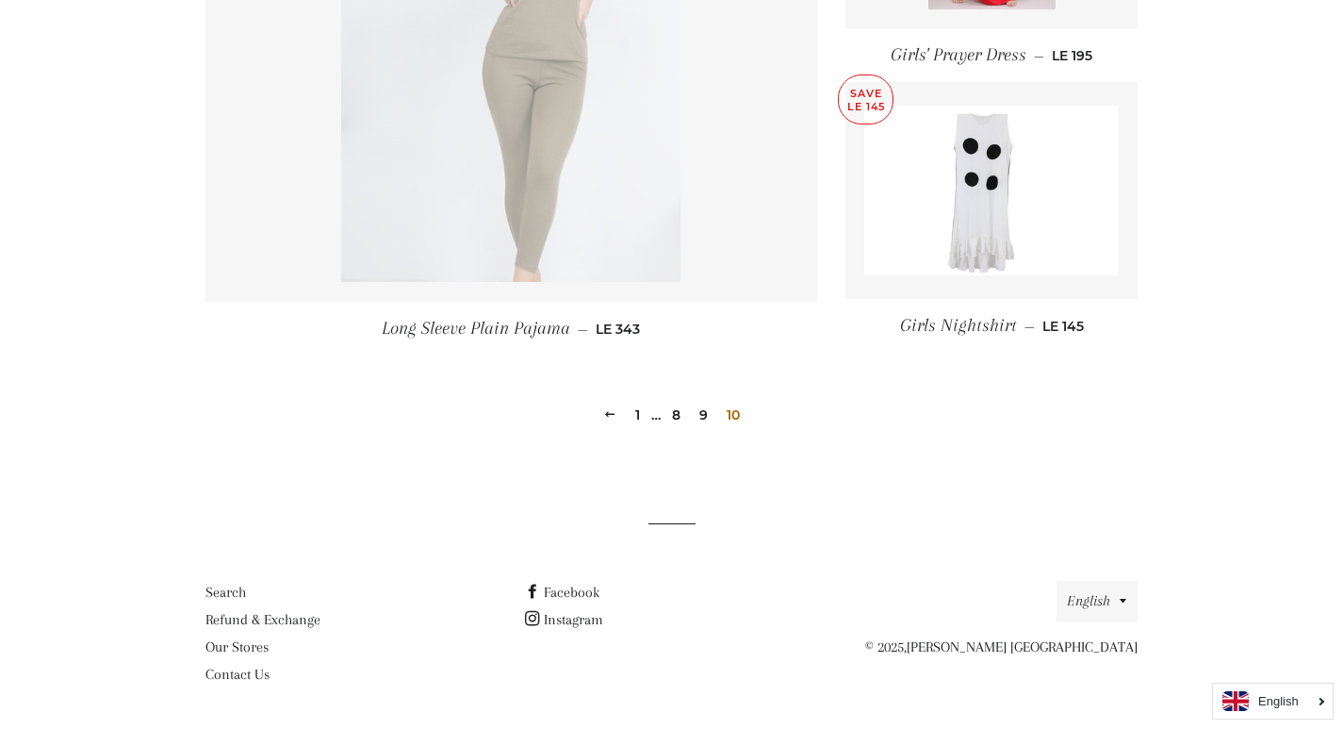
click at [611, 412] on span at bounding box center [609, 414] width 13 height 14
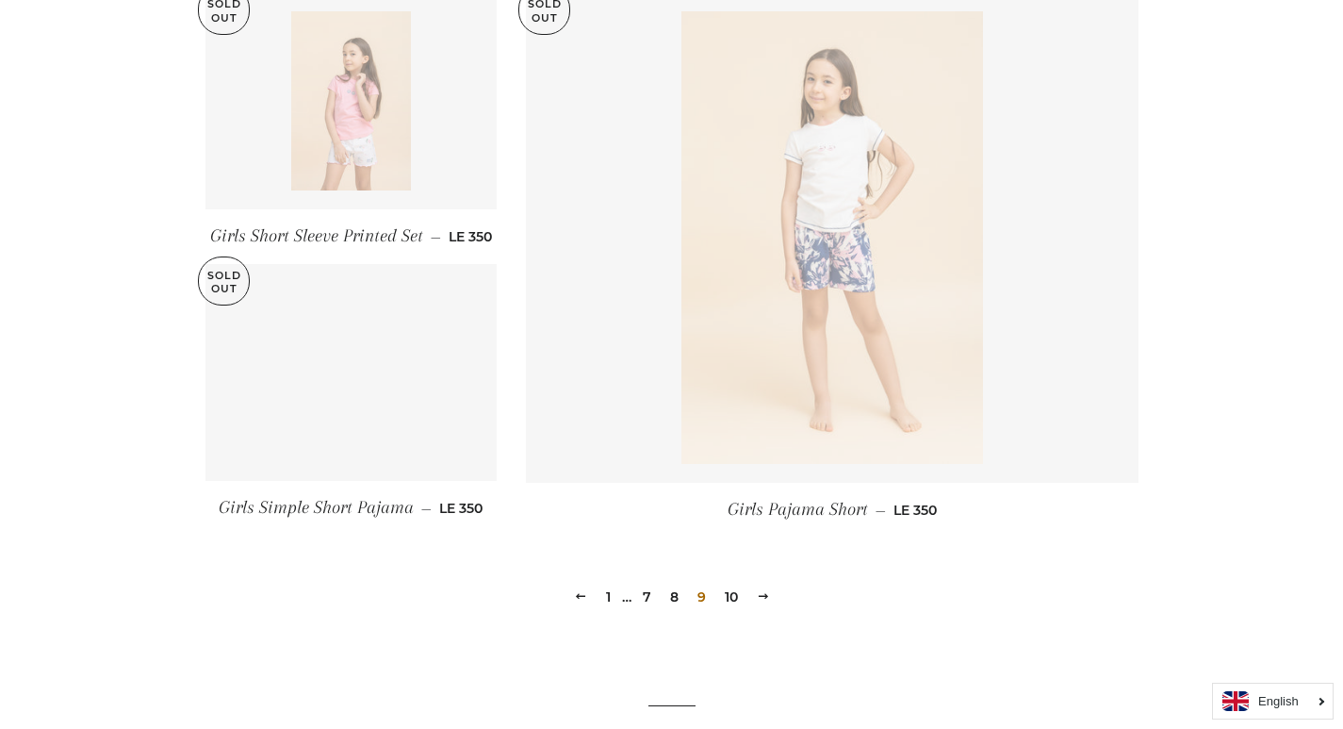
scroll to position [2674, 0]
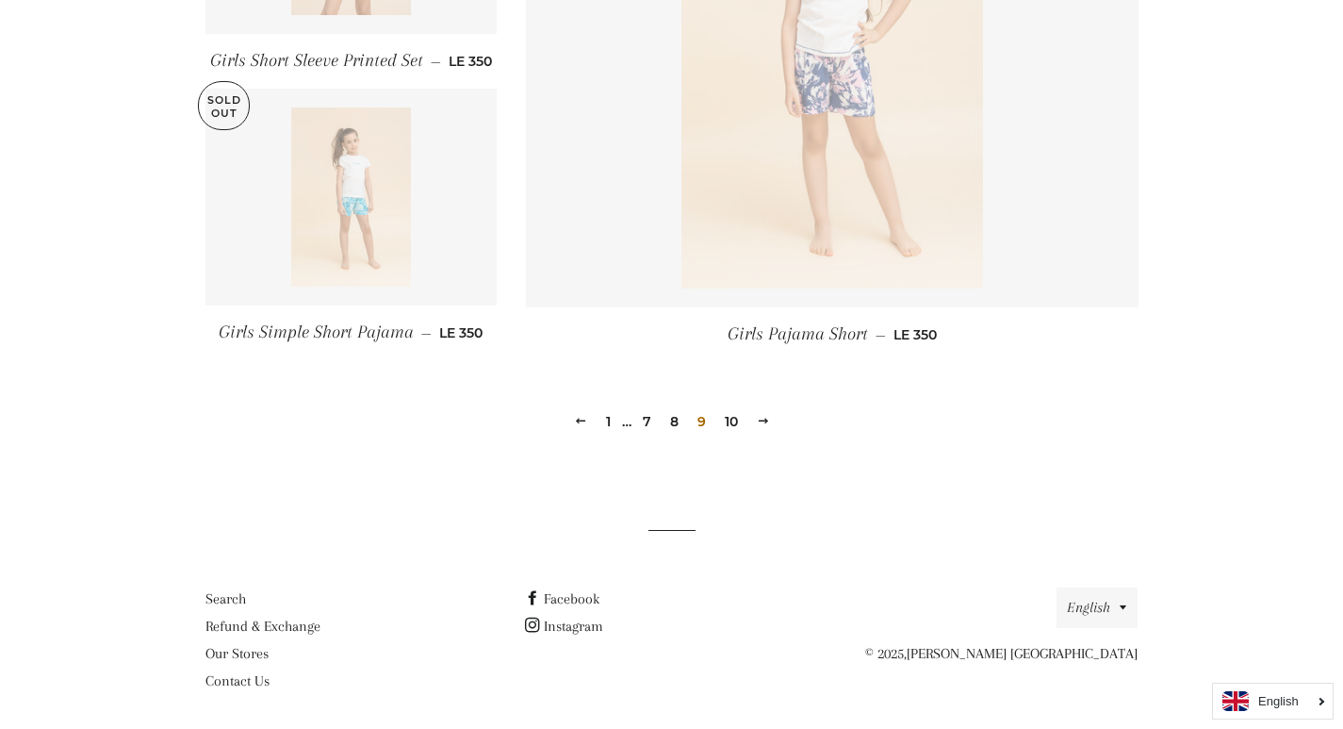
click at [609, 417] on link "1" at bounding box center [608, 421] width 20 height 28
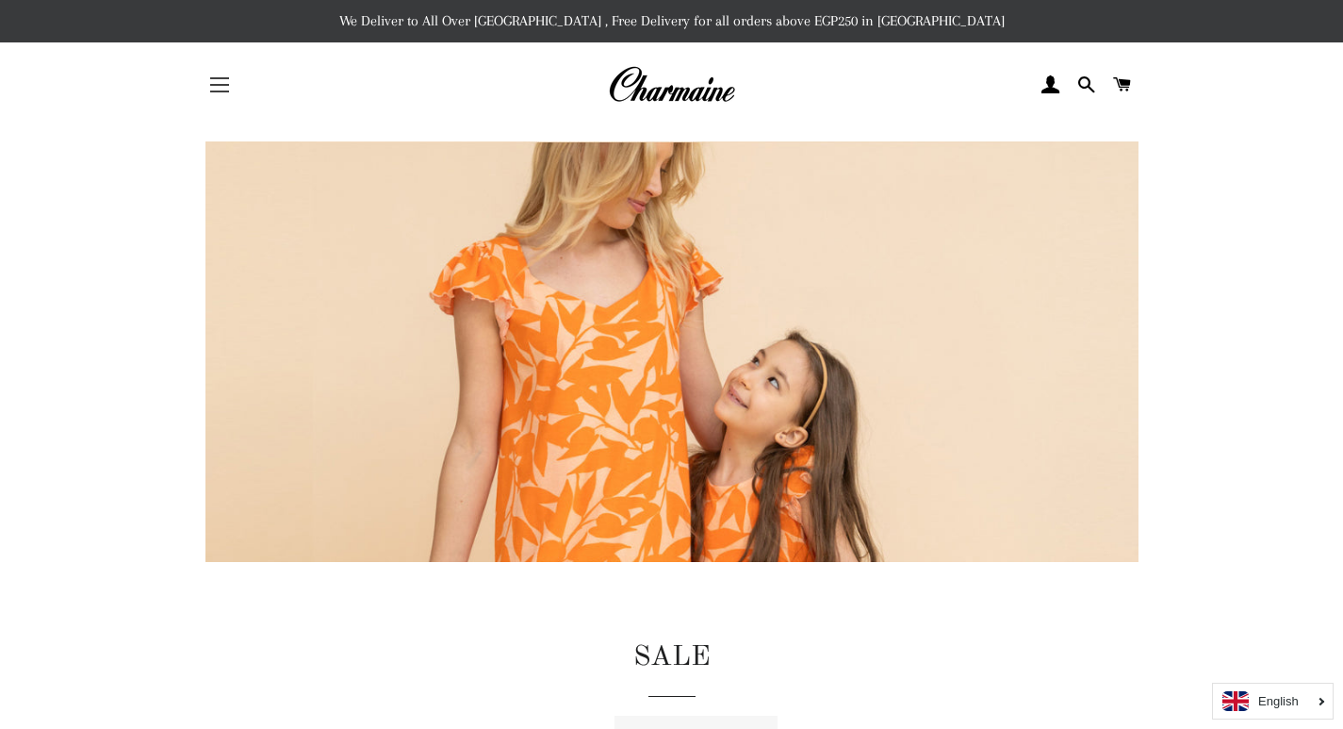
click at [209, 94] on button "Site navigation" at bounding box center [219, 84] width 47 height 47
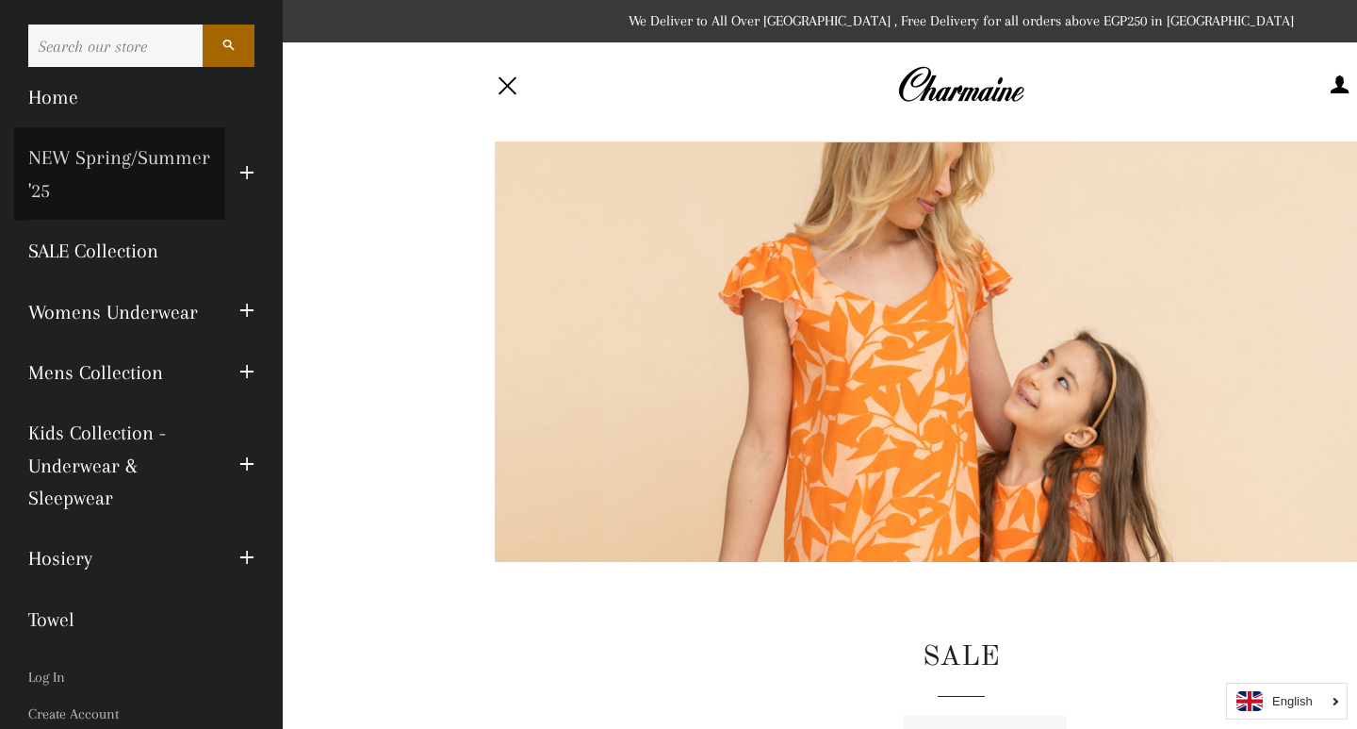
click at [93, 156] on link "NEW Spring/Summer '25" at bounding box center [119, 173] width 211 height 93
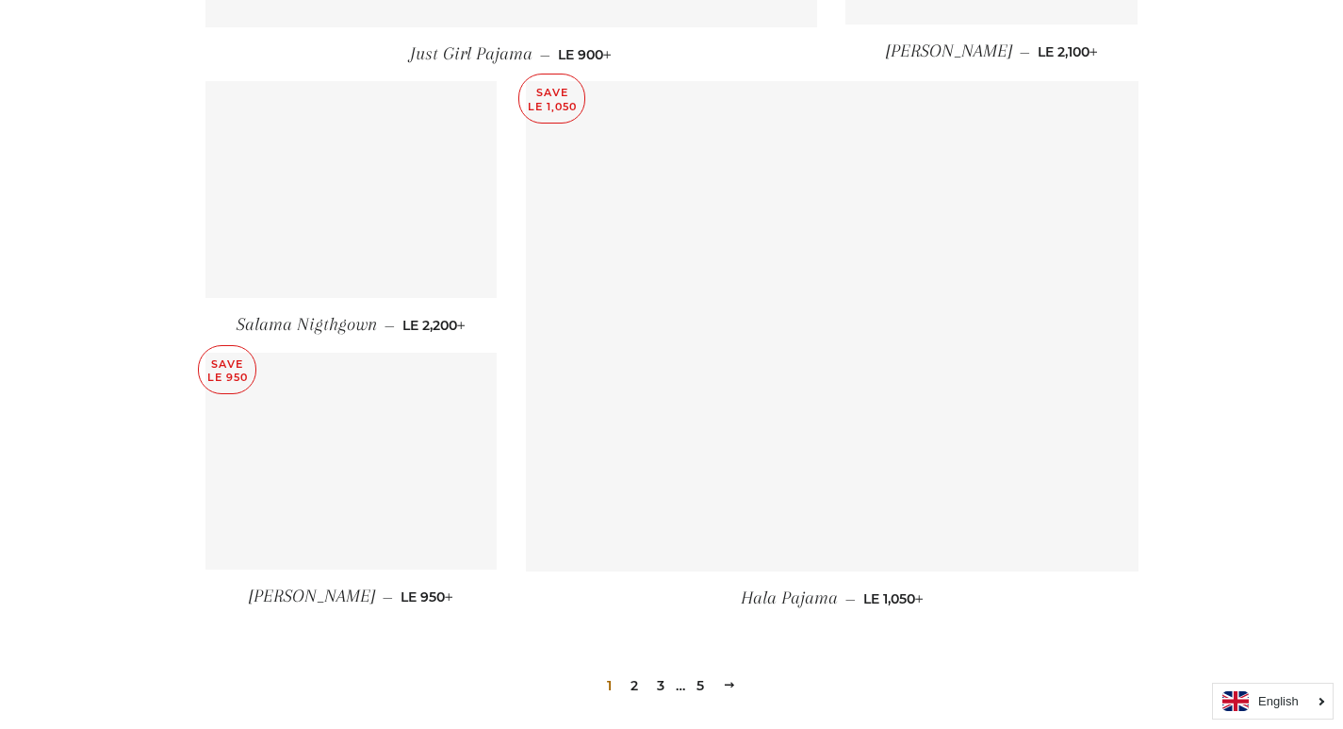
scroll to position [2627, 0]
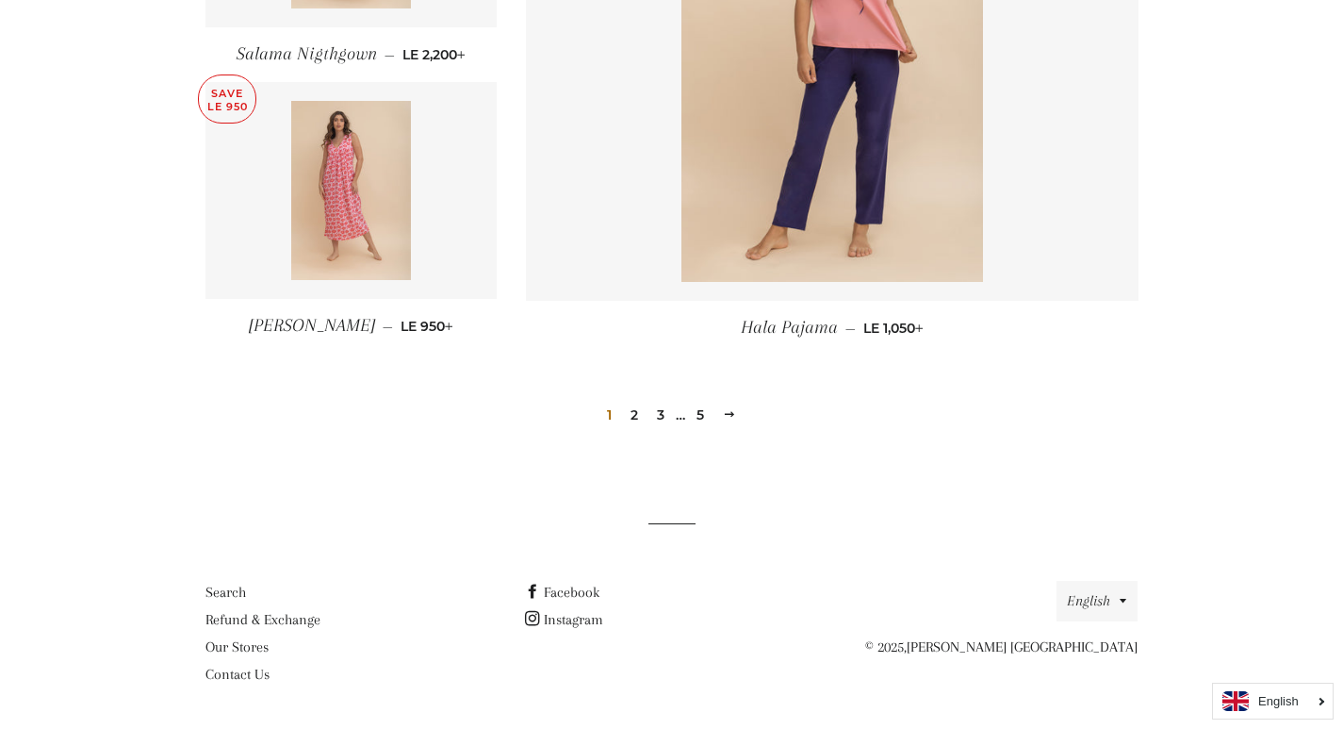
click at [641, 422] on link "2" at bounding box center [634, 415] width 23 height 28
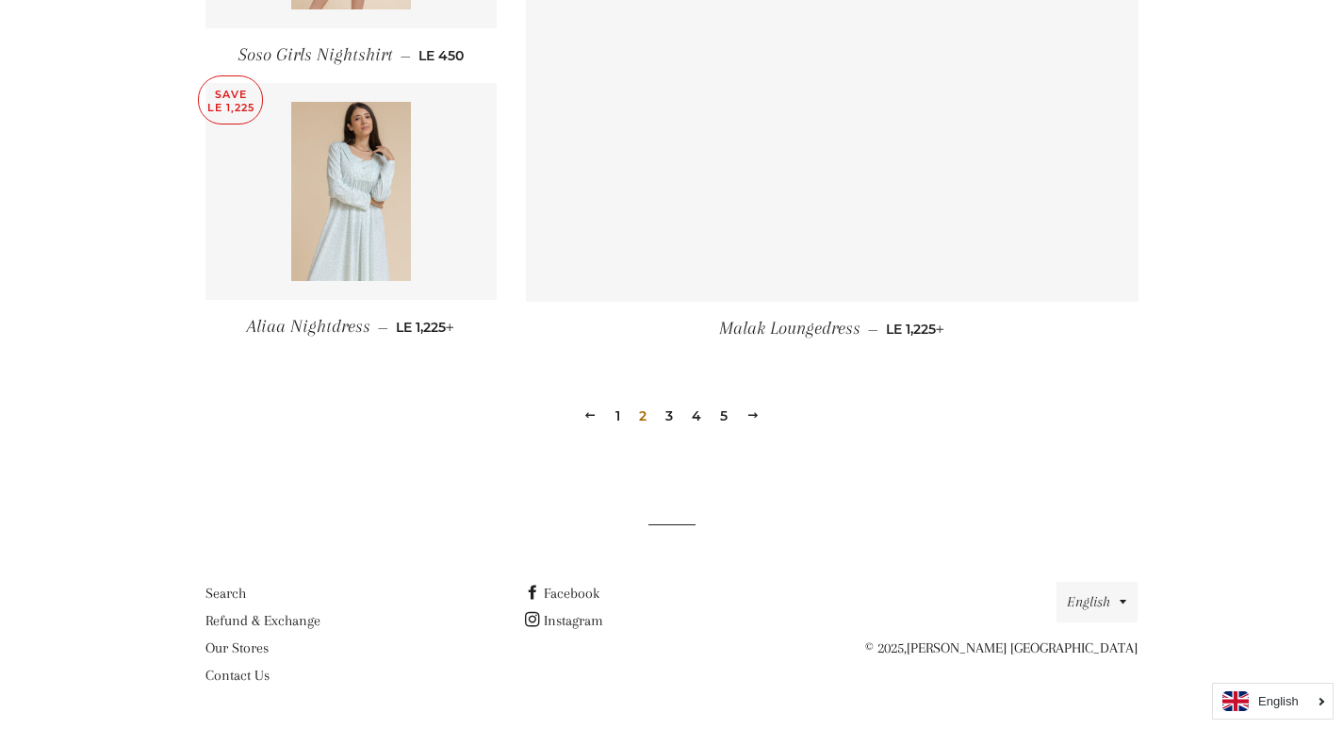
scroll to position [2627, 0]
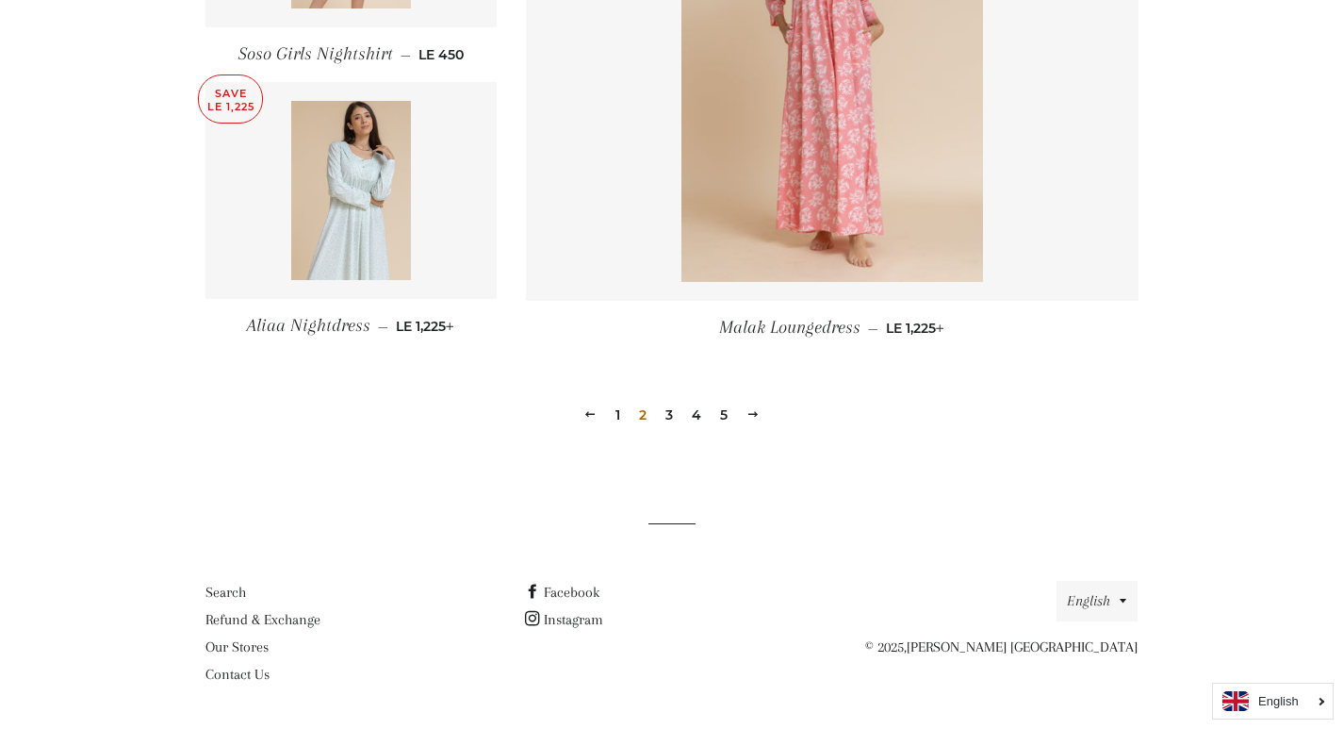
click at [666, 415] on link "3" at bounding box center [669, 415] width 23 height 28
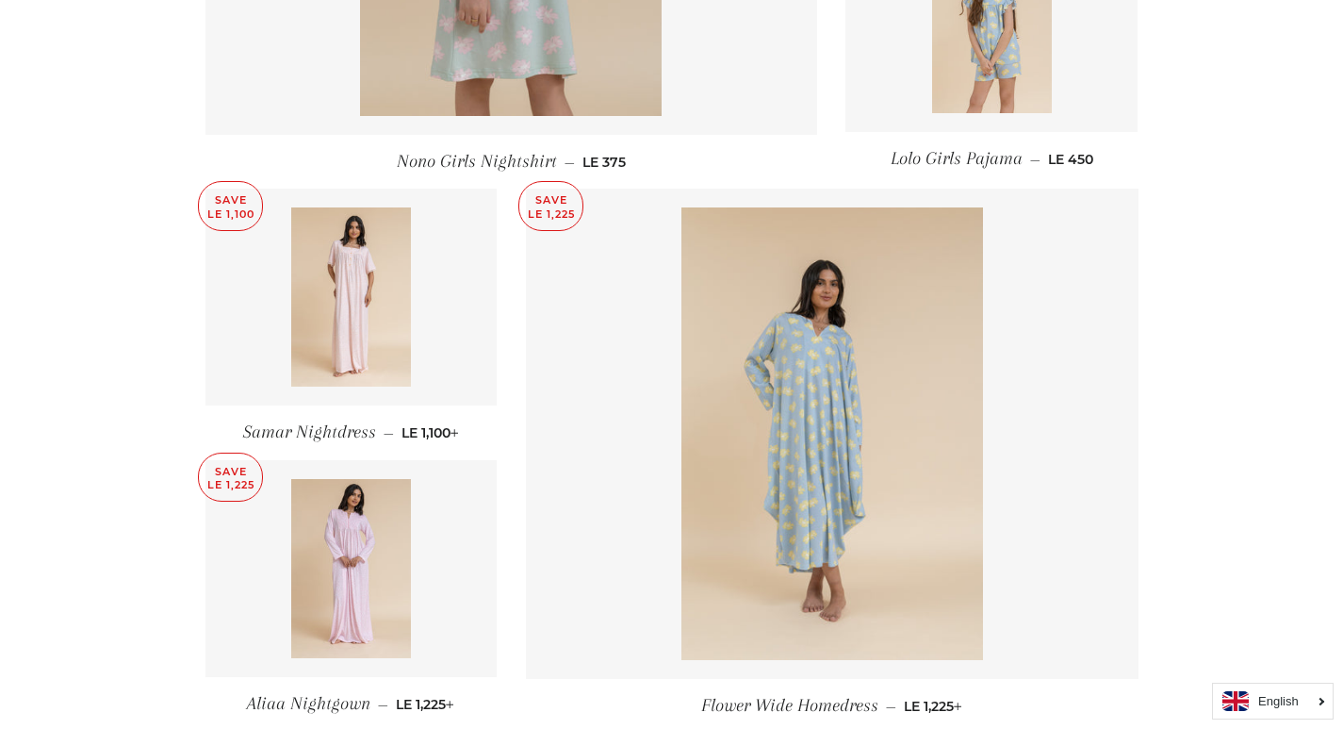
scroll to position [2450, 0]
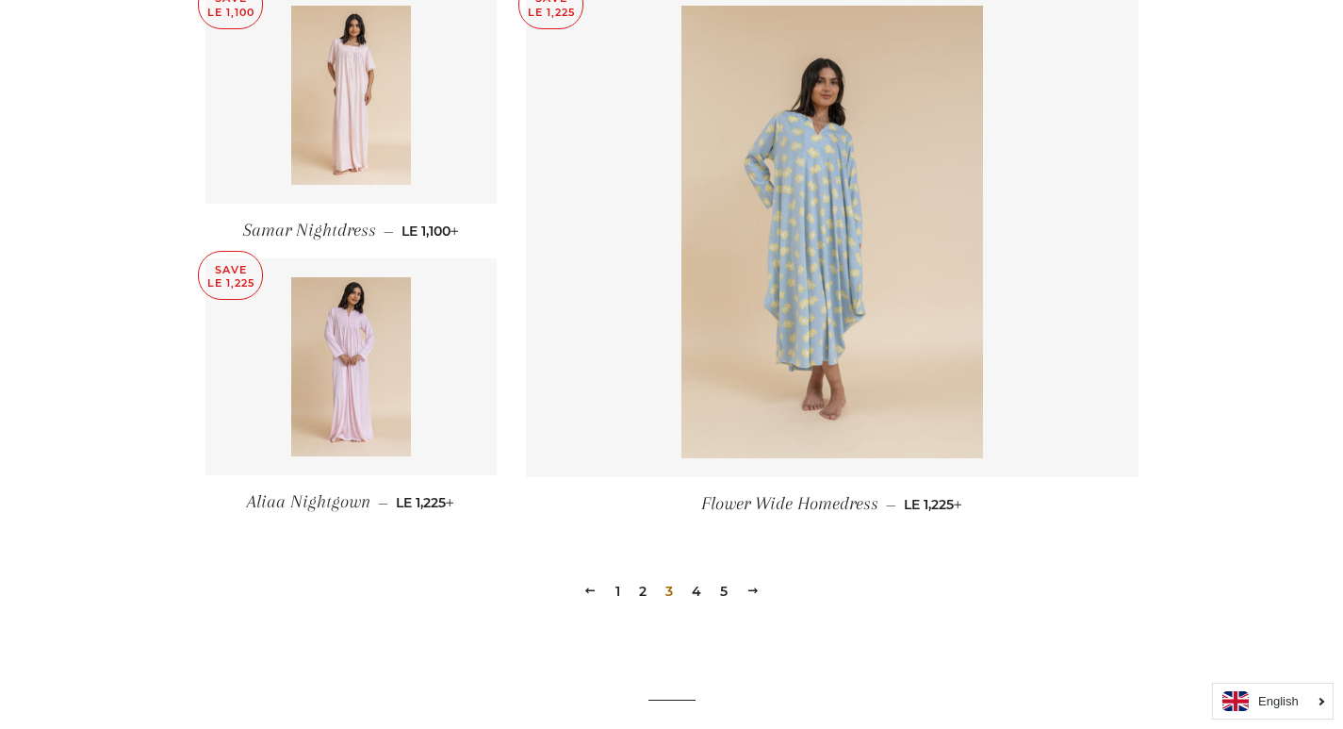
click at [696, 596] on link "4" at bounding box center [696, 591] width 25 height 28
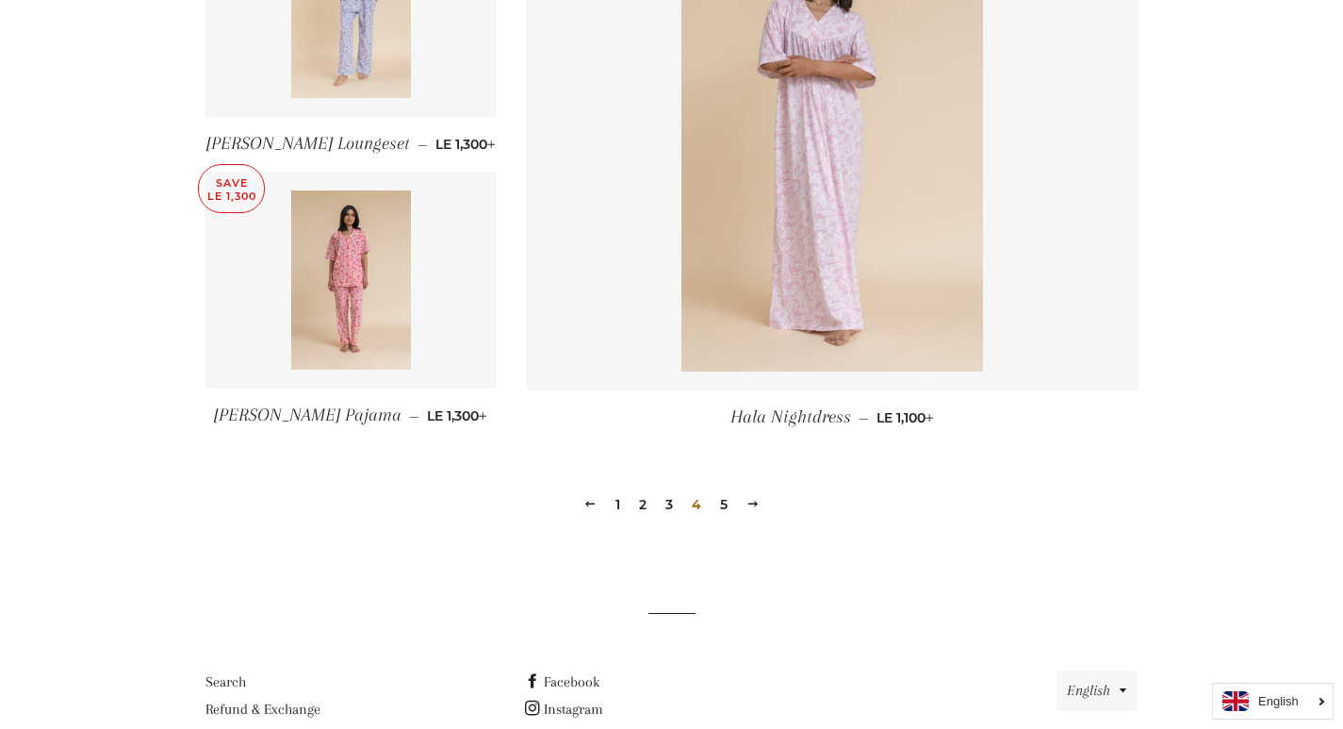
scroll to position [2545, 0]
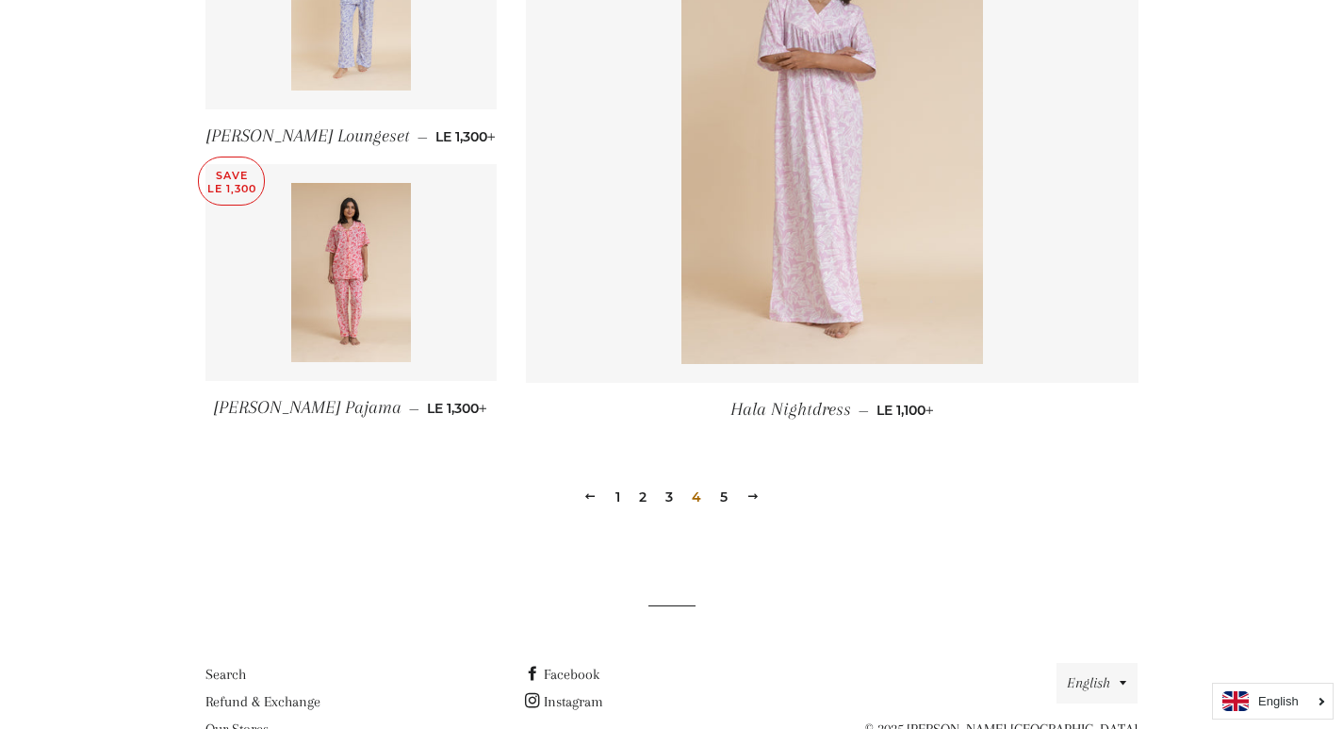
click at [728, 499] on link "5" at bounding box center [724, 497] width 23 height 28
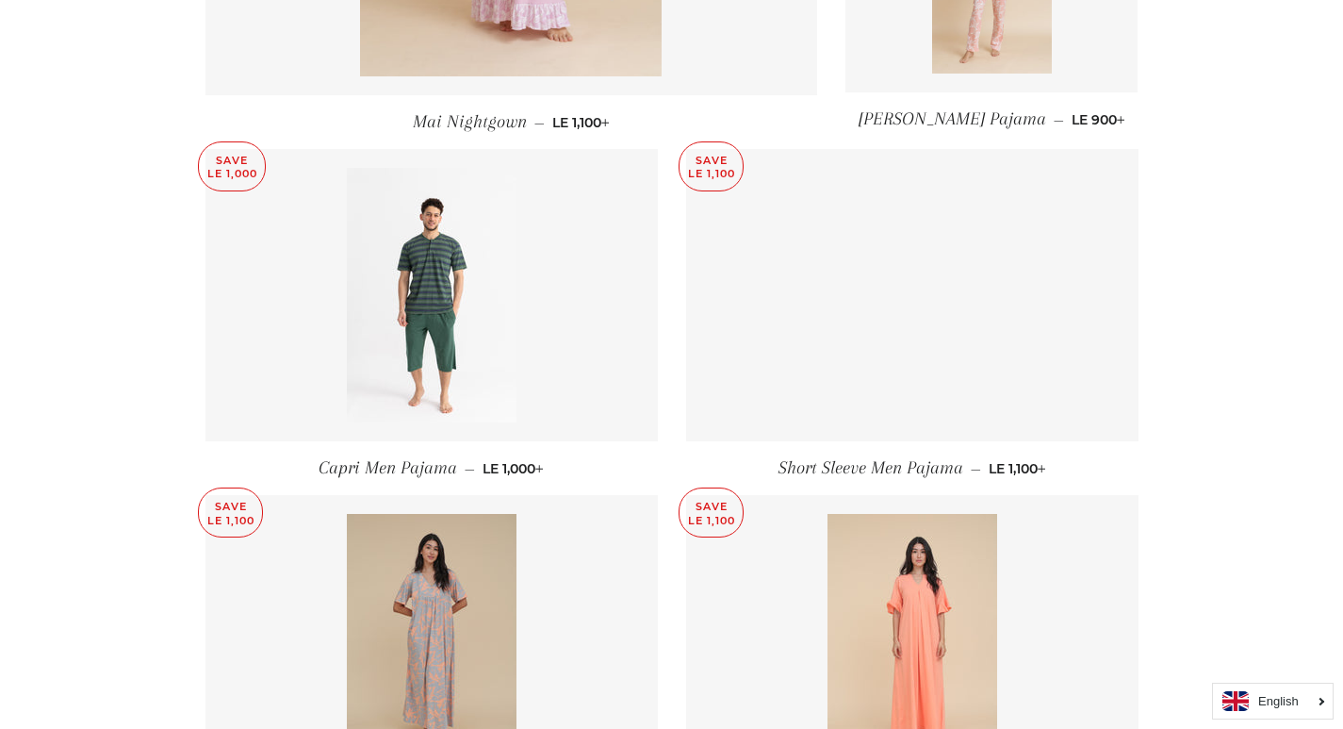
scroll to position [1508, 0]
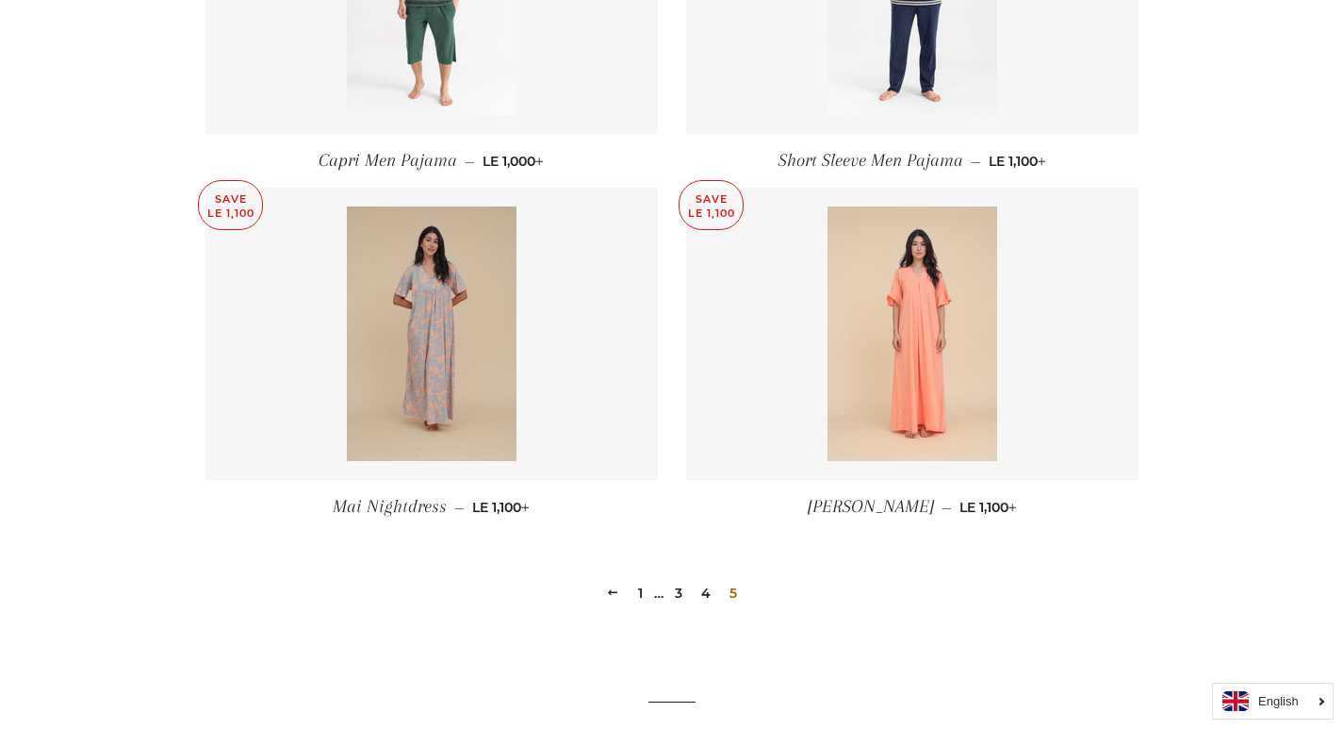
click at [735, 598] on span "5" at bounding box center [733, 593] width 23 height 28
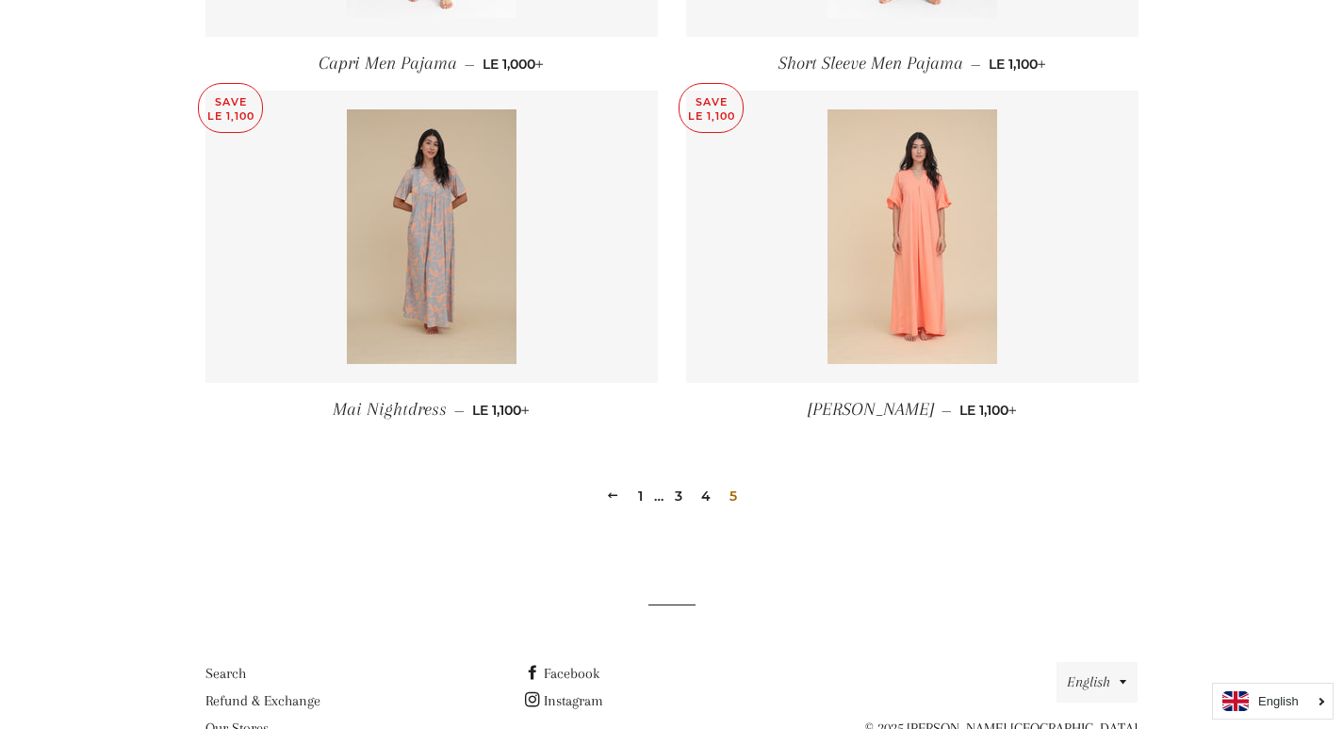
scroll to position [1686, 0]
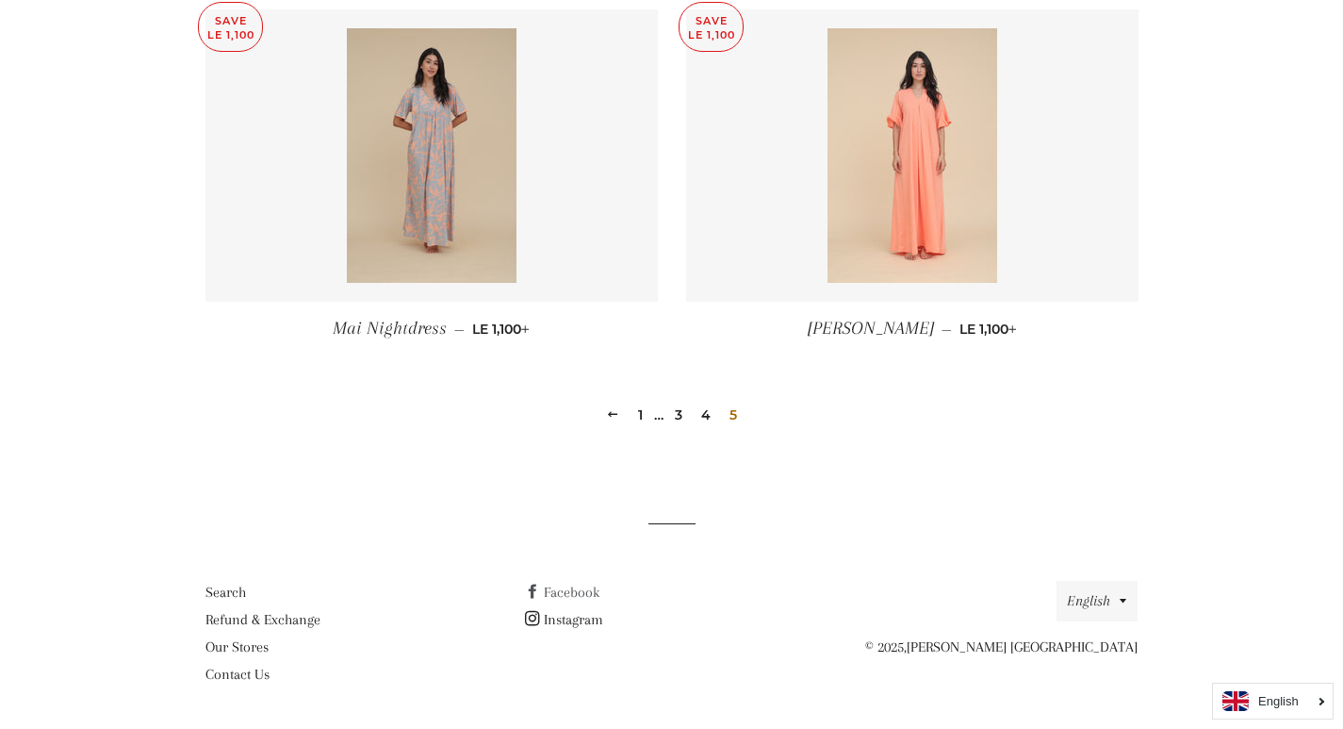
click at [575, 591] on link "Facebook" at bounding box center [562, 591] width 74 height 17
